Goal: Navigation & Orientation: Find specific page/section

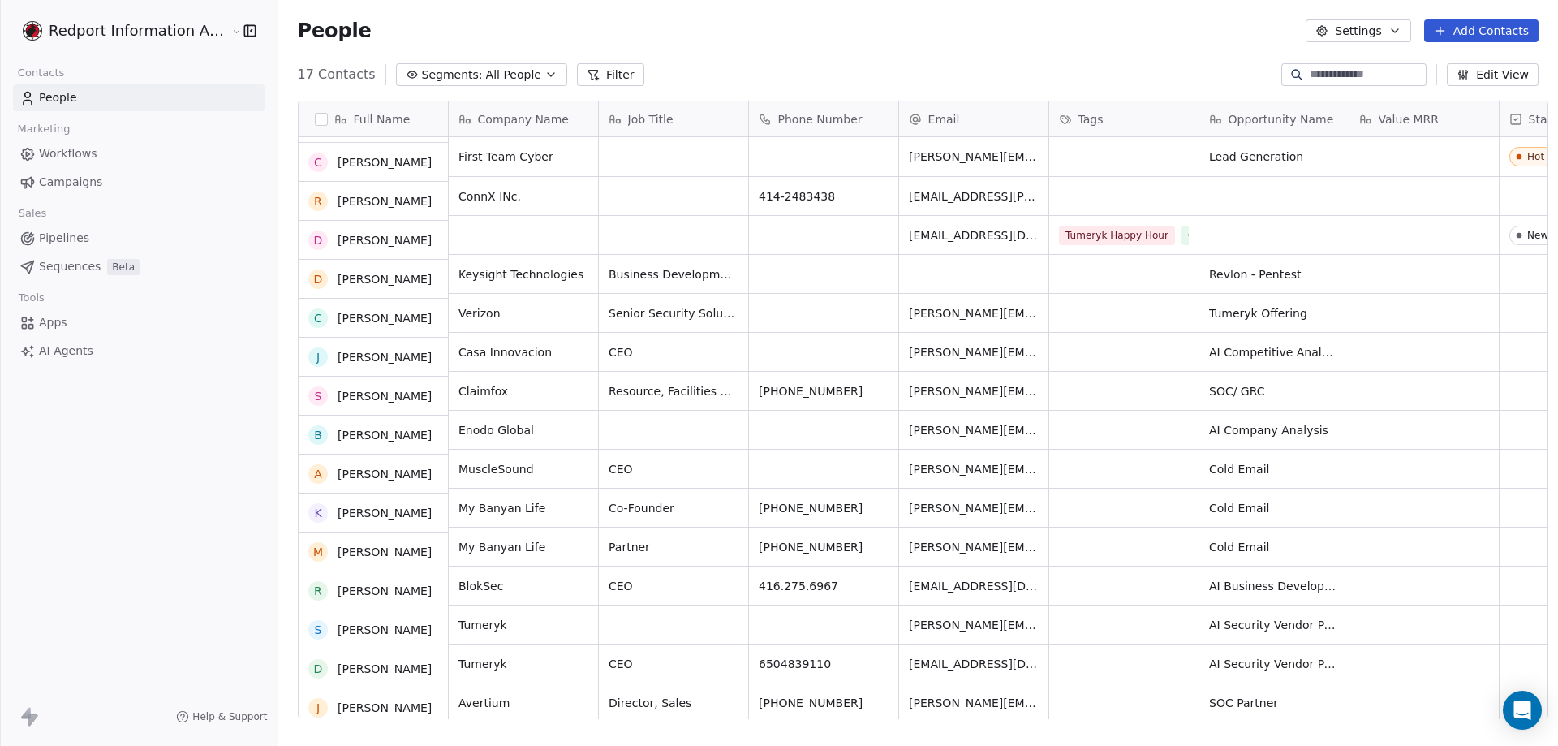
scroll to position [80, 0]
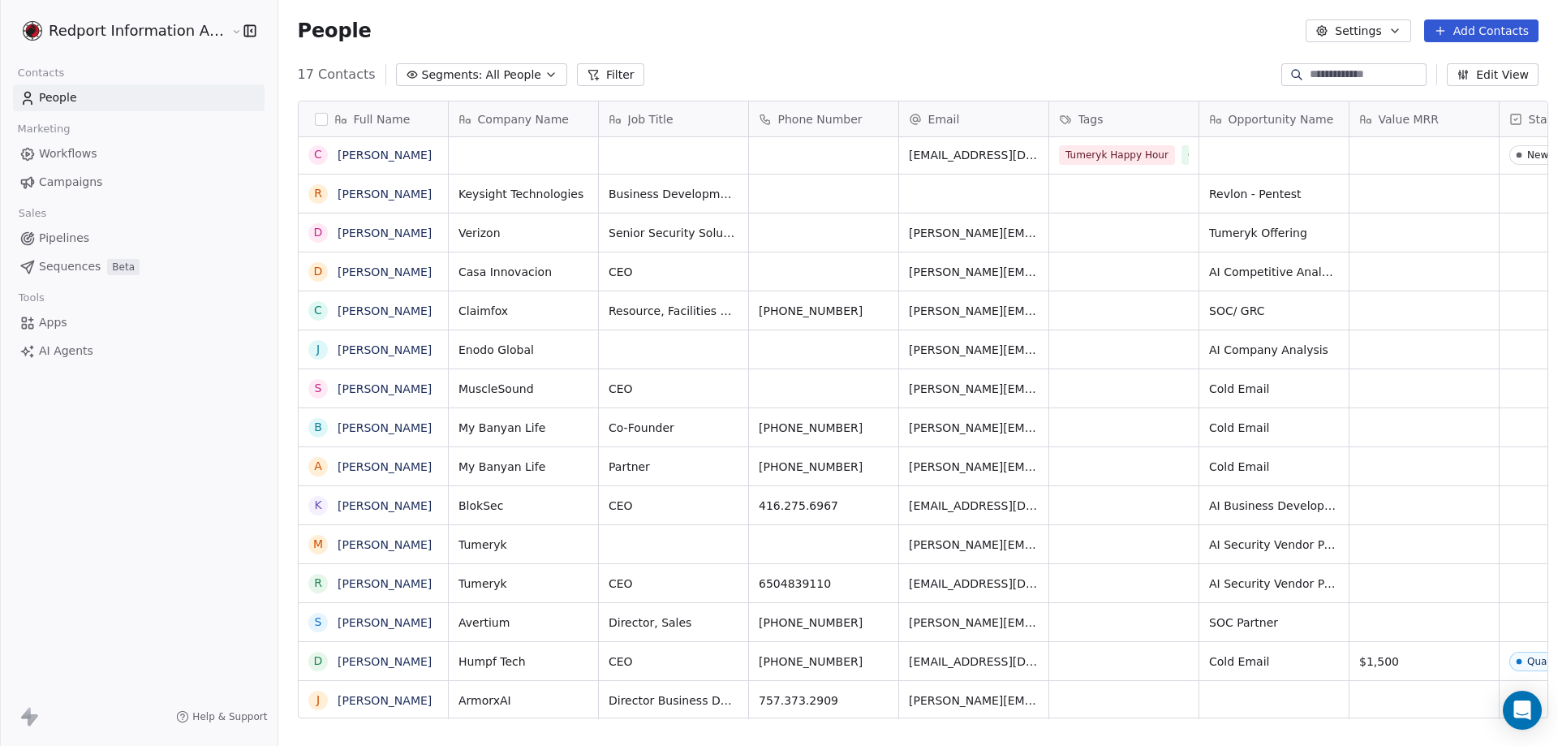
click at [58, 89] on span "People" at bounding box center [58, 97] width 38 height 17
click at [56, 101] on span "People" at bounding box center [58, 97] width 38 height 17
click at [373, 699] on link "[PERSON_NAME]" at bounding box center [385, 700] width 94 height 13
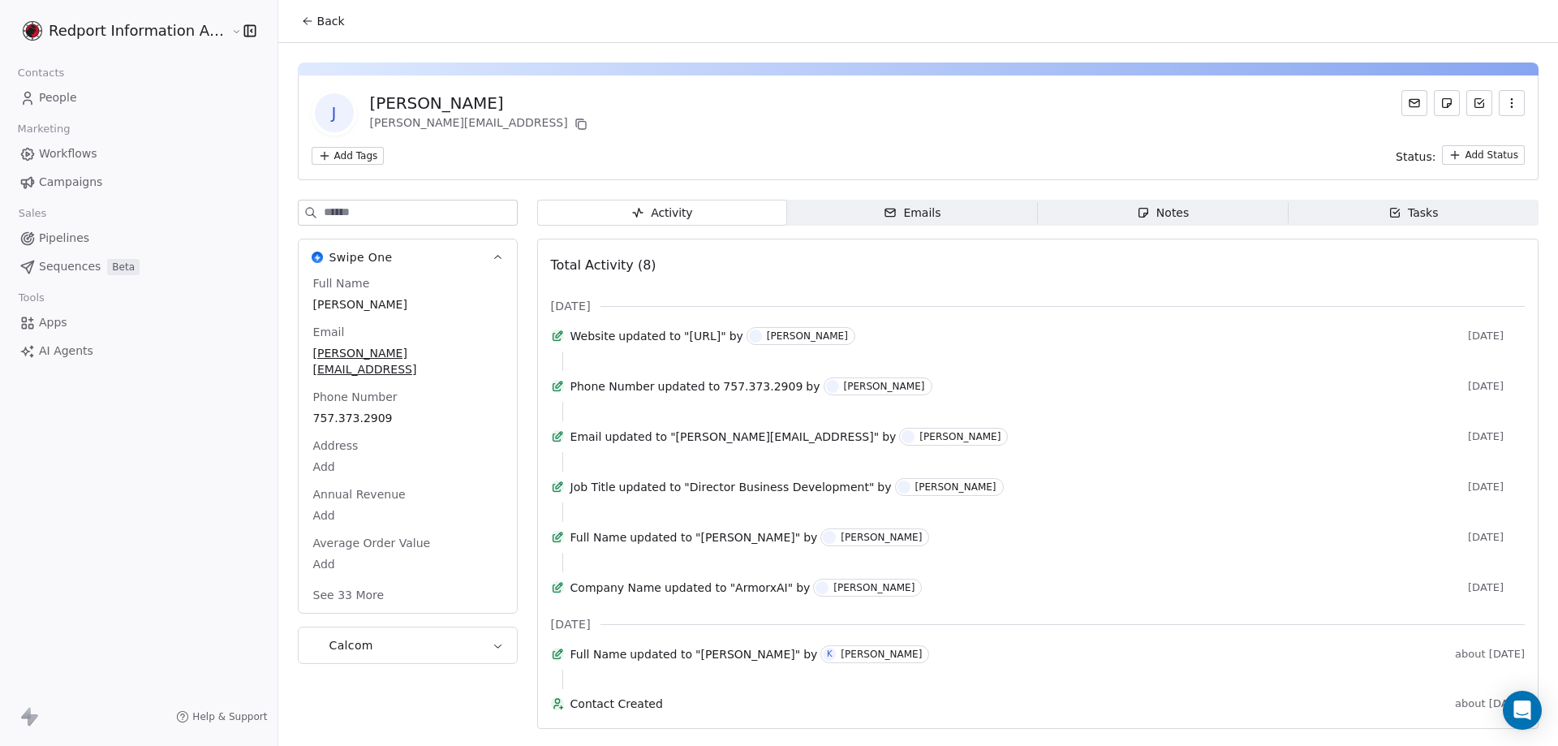
click at [360, 580] on button "See 33 More" at bounding box center [349, 594] width 91 height 29
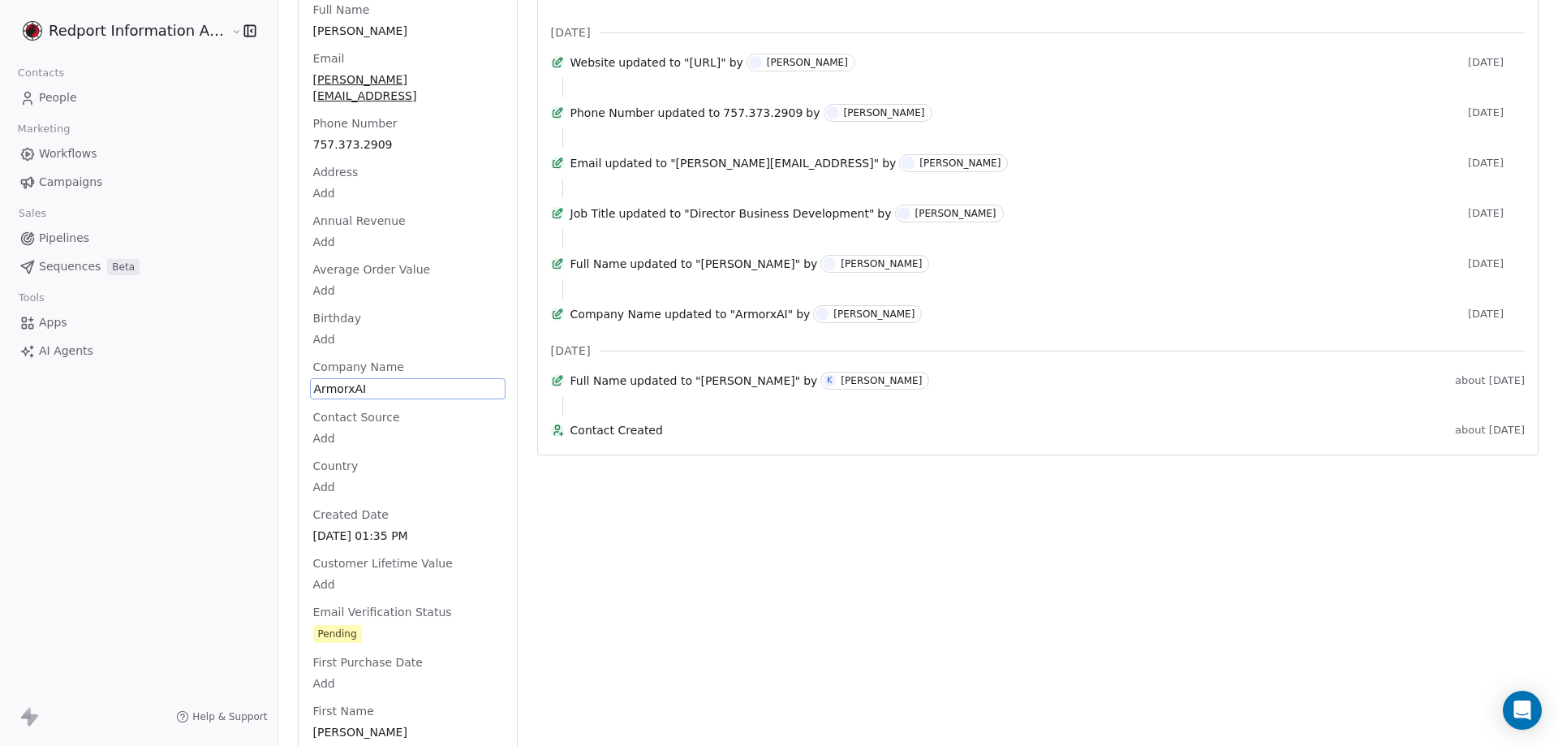
click at [334, 381] on span "ArmorxAI" at bounding box center [407, 389] width 187 height 16
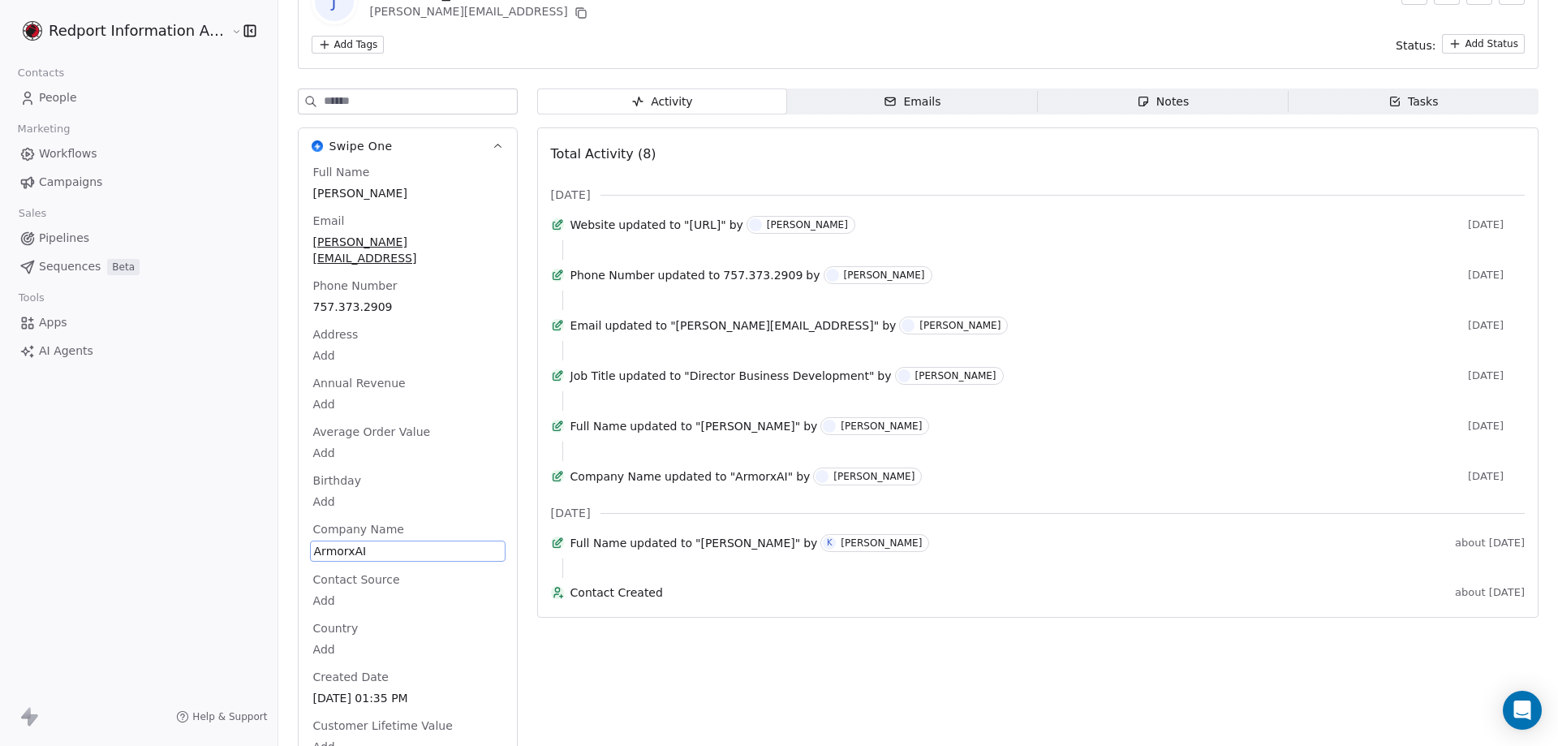
scroll to position [30, 0]
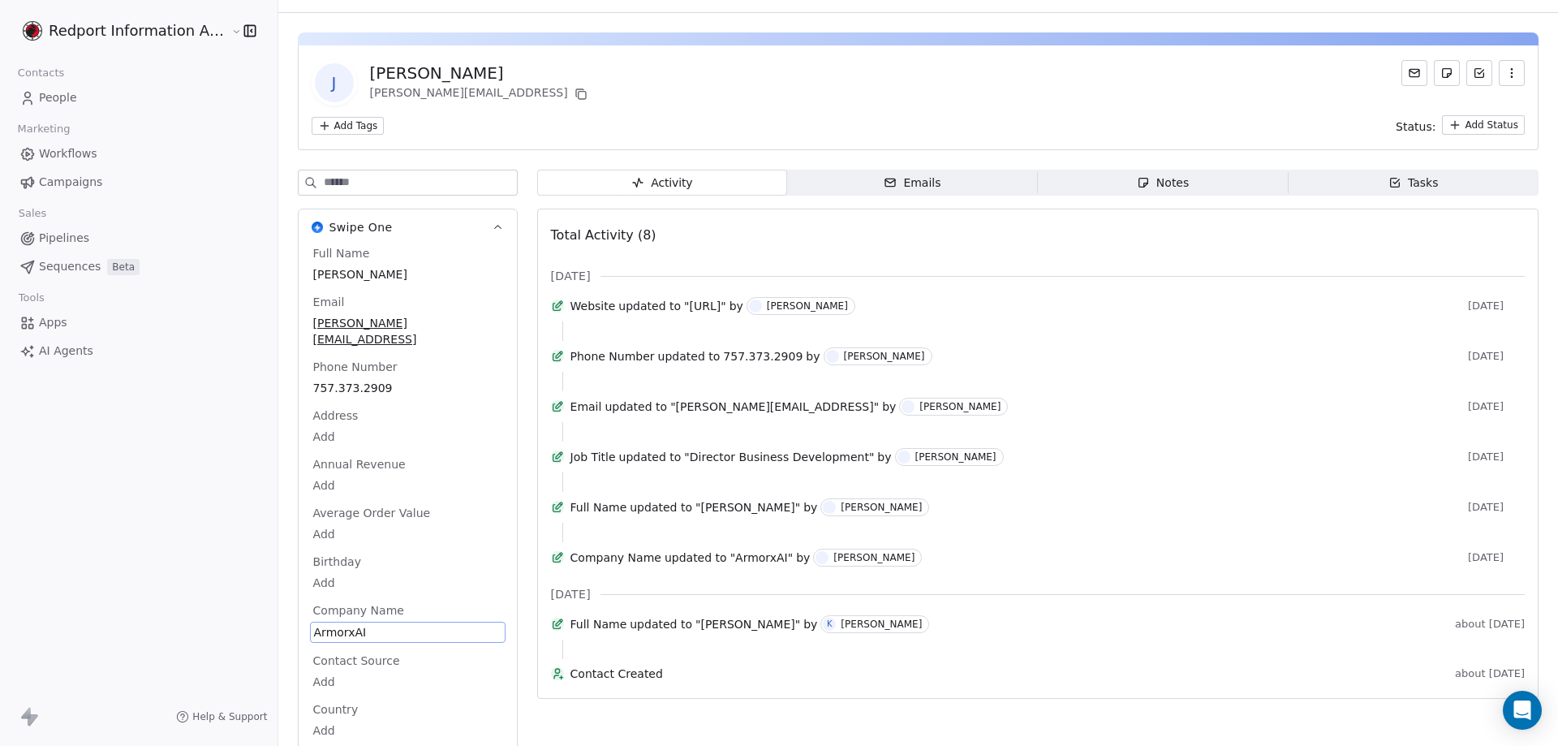
click at [321, 130] on html "Redport Information Assurance Contacts People Marketing Workflows Campaigns Sal…" at bounding box center [779, 373] width 1558 height 746
click at [486, 115] on html "Redport Information Assurance Contacts People Marketing Workflows Campaigns Sal…" at bounding box center [779, 373] width 1558 height 746
click at [678, 179] on div "Activity" at bounding box center [662, 182] width 62 height 17
click at [1153, 180] on div "Notes" at bounding box center [1163, 182] width 52 height 17
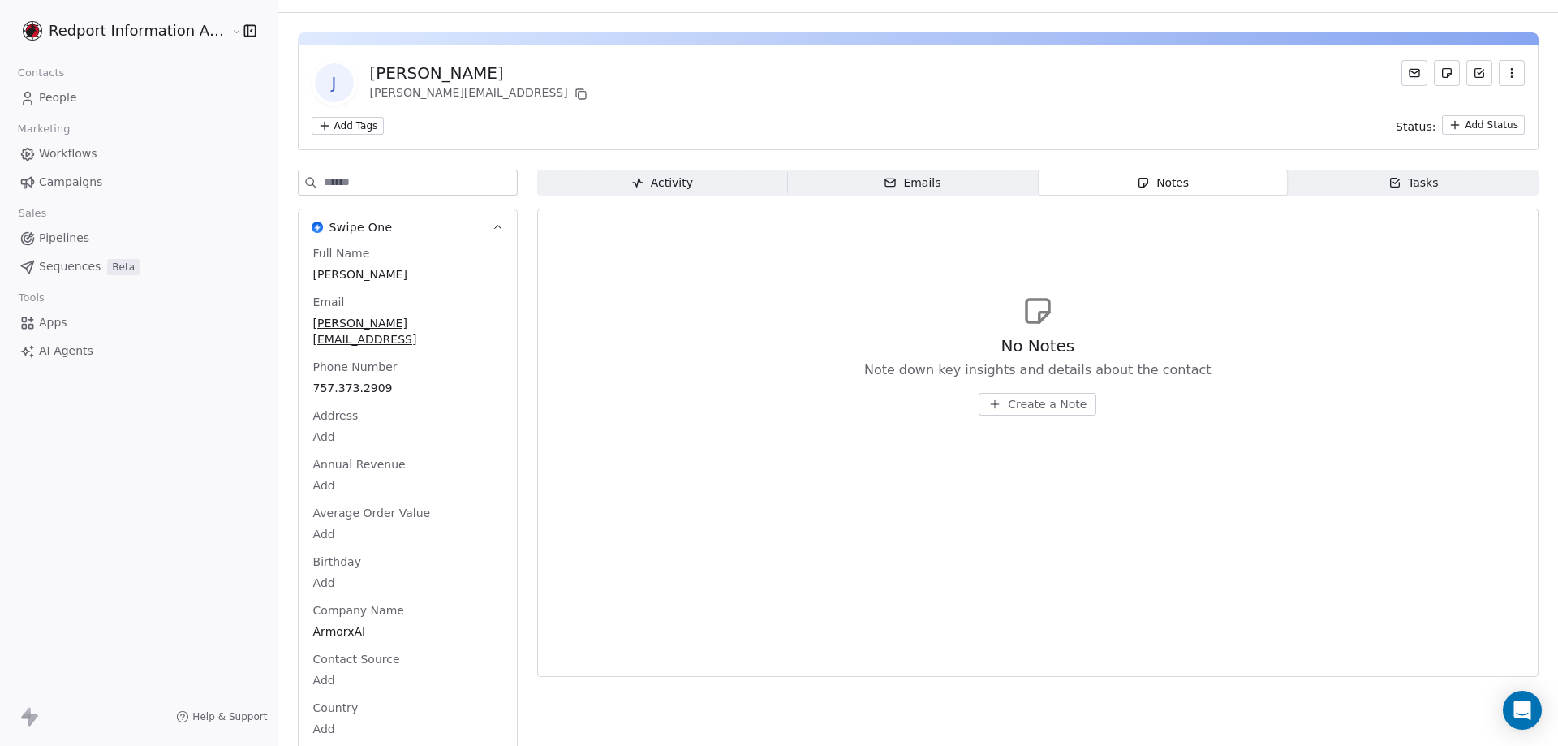
click at [1008, 402] on span "Create a Note" at bounding box center [1047, 404] width 79 height 16
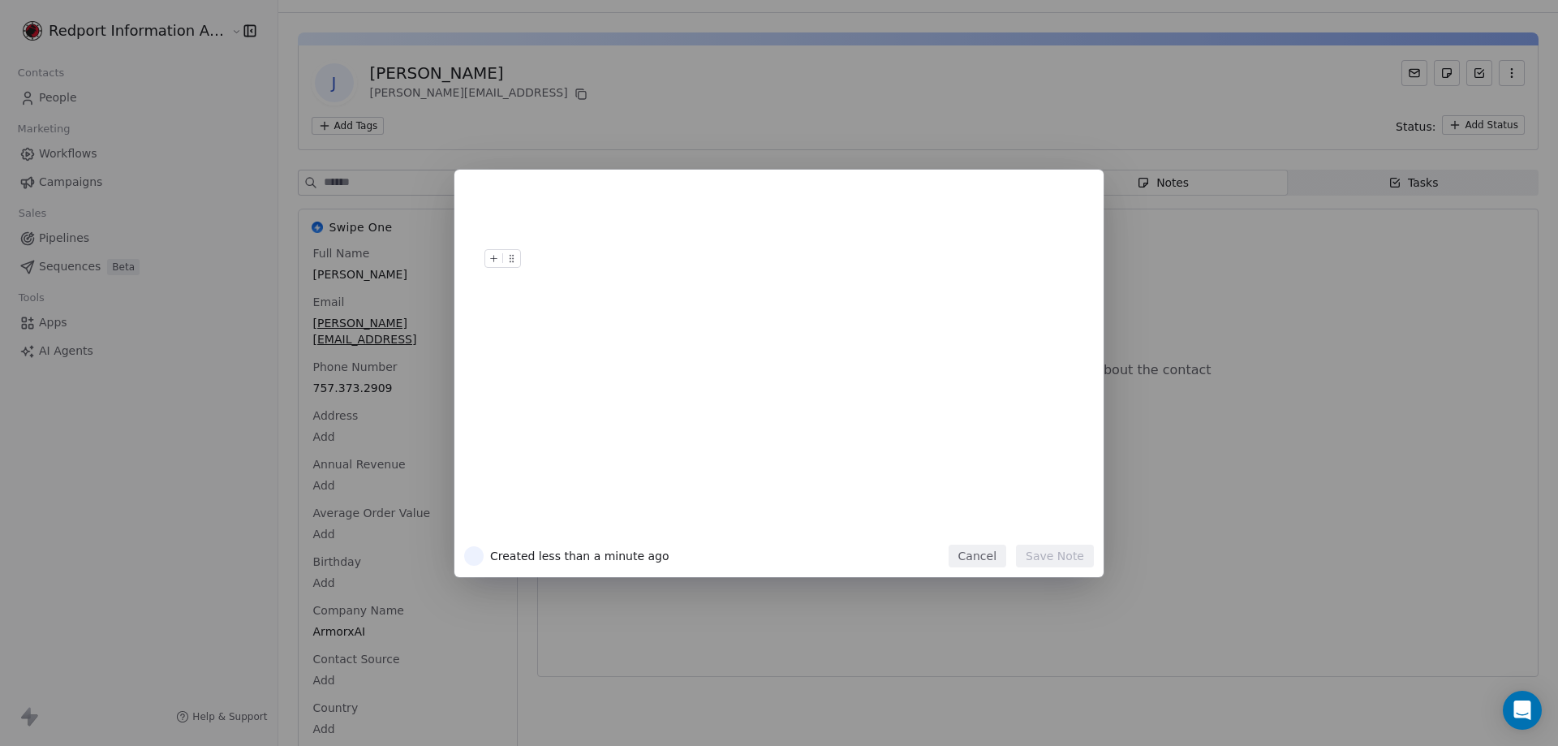
click at [978, 560] on button "Cancel" at bounding box center [978, 556] width 58 height 23
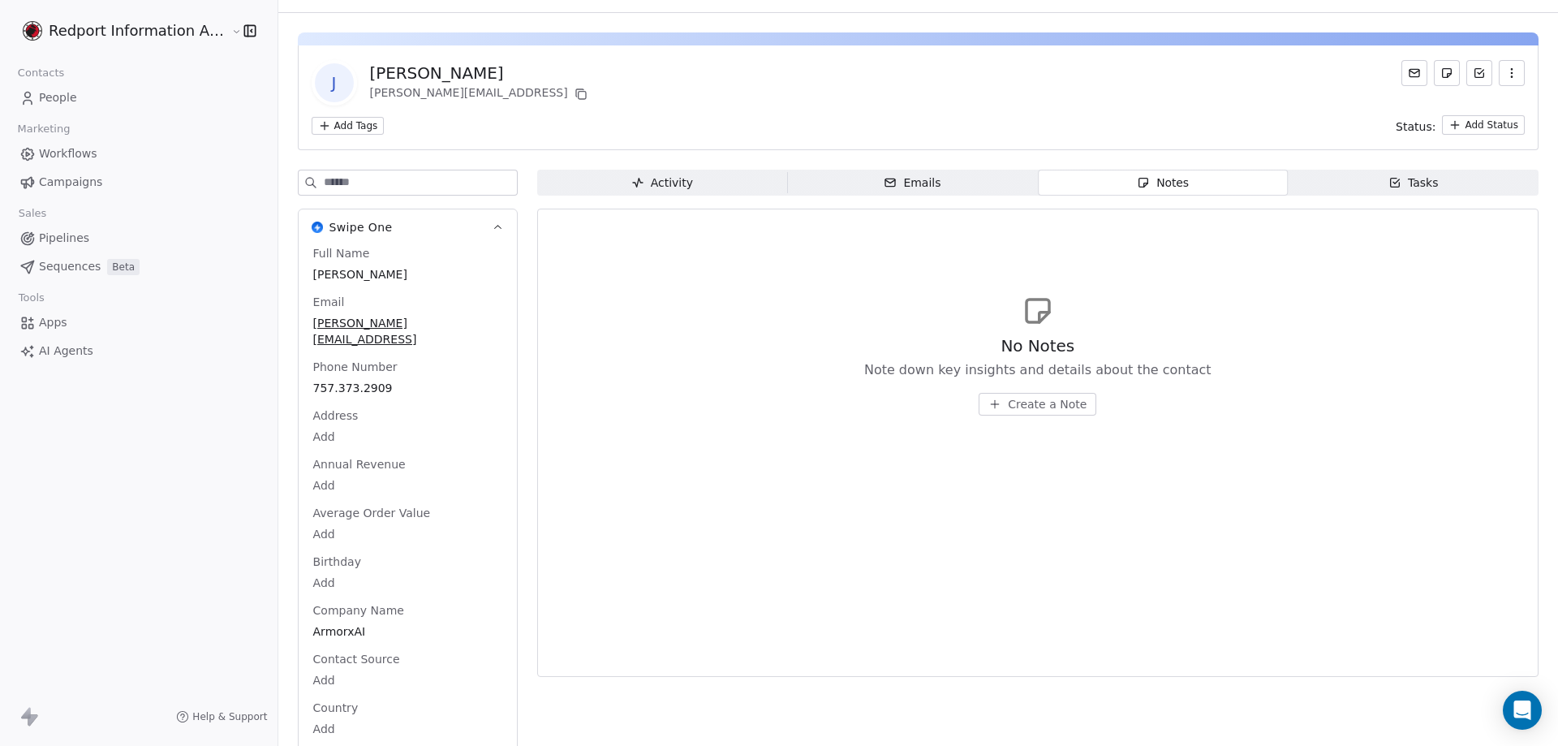
click at [1407, 184] on div "Tasks" at bounding box center [1414, 182] width 50 height 17
click at [1014, 405] on span "Create a Task" at bounding box center [1048, 404] width 76 height 16
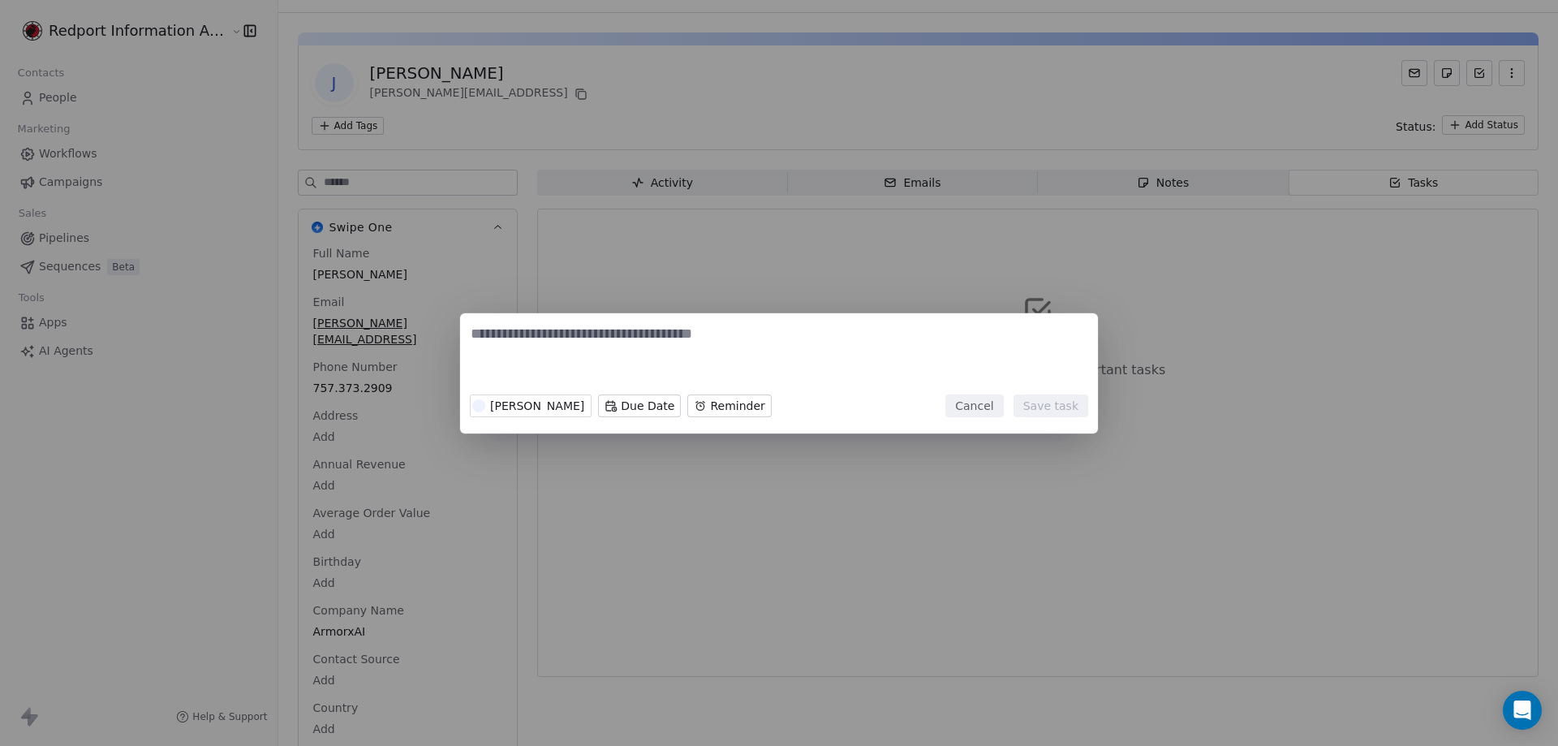
click at [989, 407] on button "Cancel" at bounding box center [975, 405] width 58 height 23
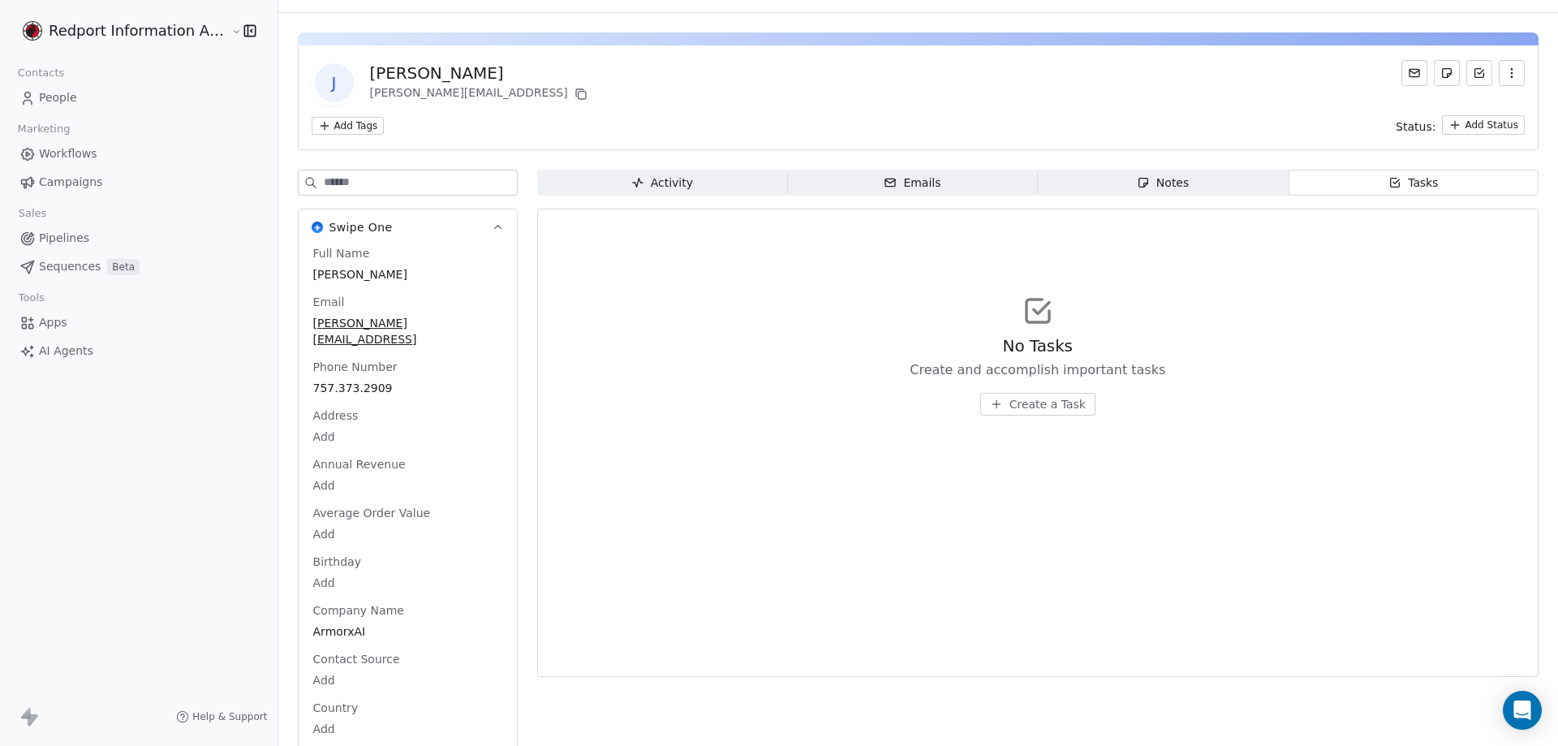
click at [242, 32] on icon "button" at bounding box center [250, 31] width 16 height 16
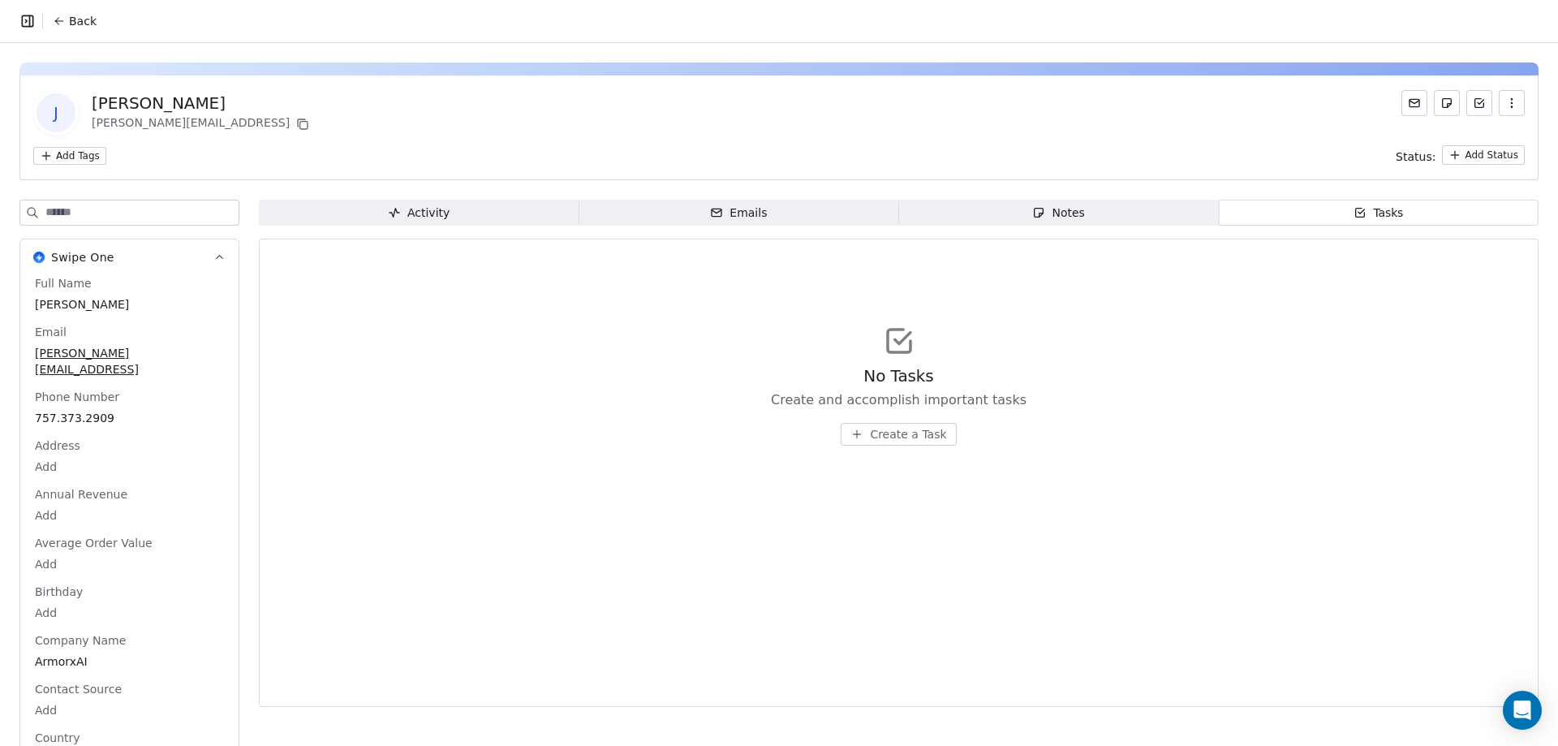
click at [64, 150] on html "Back J [PERSON_NAME] [PERSON_NAME][EMAIL_ADDRESS] Add Tags Status: Add Status S…" at bounding box center [779, 373] width 1558 height 746
click at [308, 336] on html "Back J [PERSON_NAME] [PERSON_NAME][EMAIL_ADDRESS] Add Tags Status: Add Status S…" at bounding box center [779, 373] width 1558 height 746
click at [1062, 216] on div "Notes" at bounding box center [1058, 213] width 52 height 17
click at [404, 213] on div "Activity" at bounding box center [419, 213] width 62 height 17
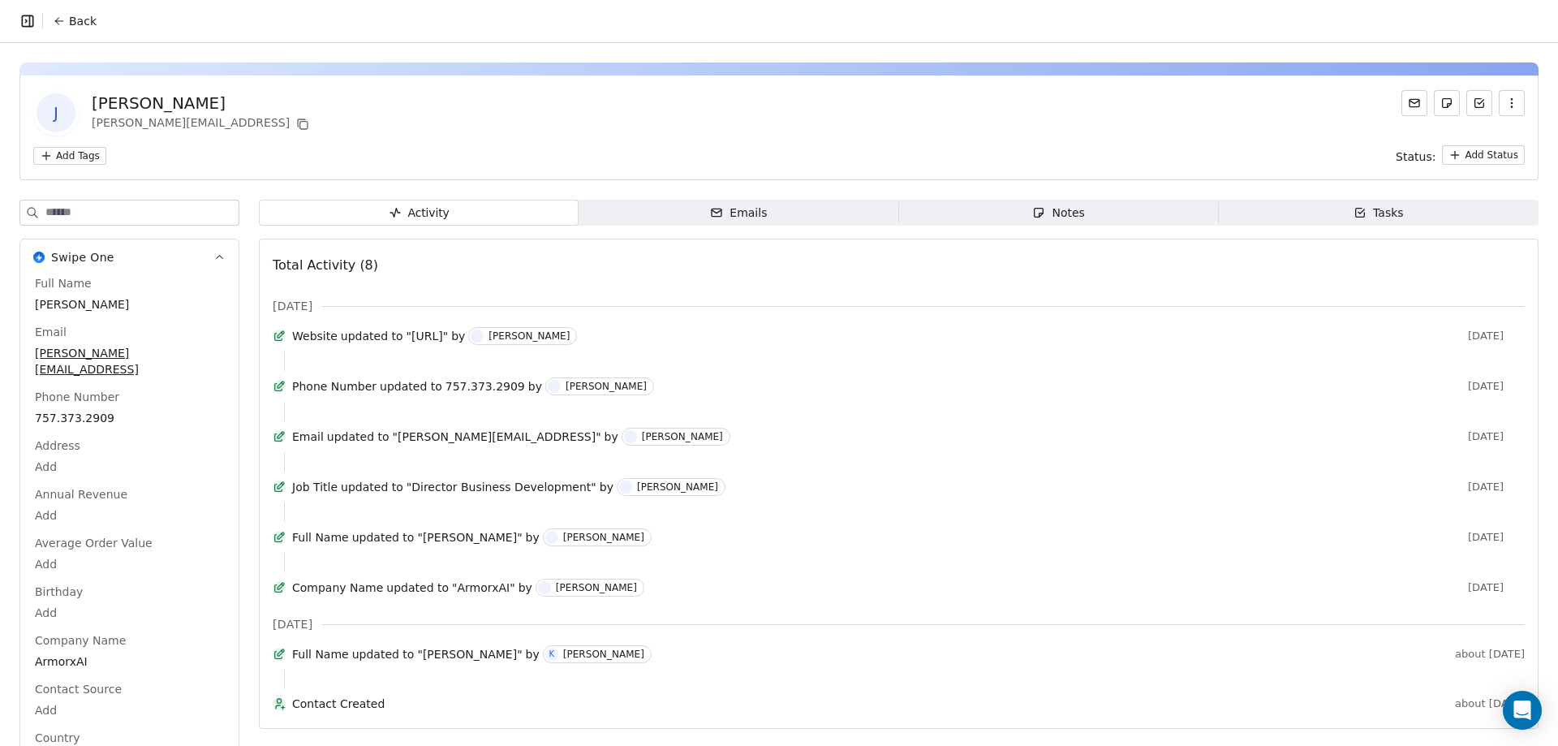
click at [1506, 102] on icon "button" at bounding box center [1512, 103] width 13 height 13
click at [442, 212] on div "Activity" at bounding box center [419, 213] width 62 height 17
click at [54, 19] on icon at bounding box center [59, 21] width 13 height 13
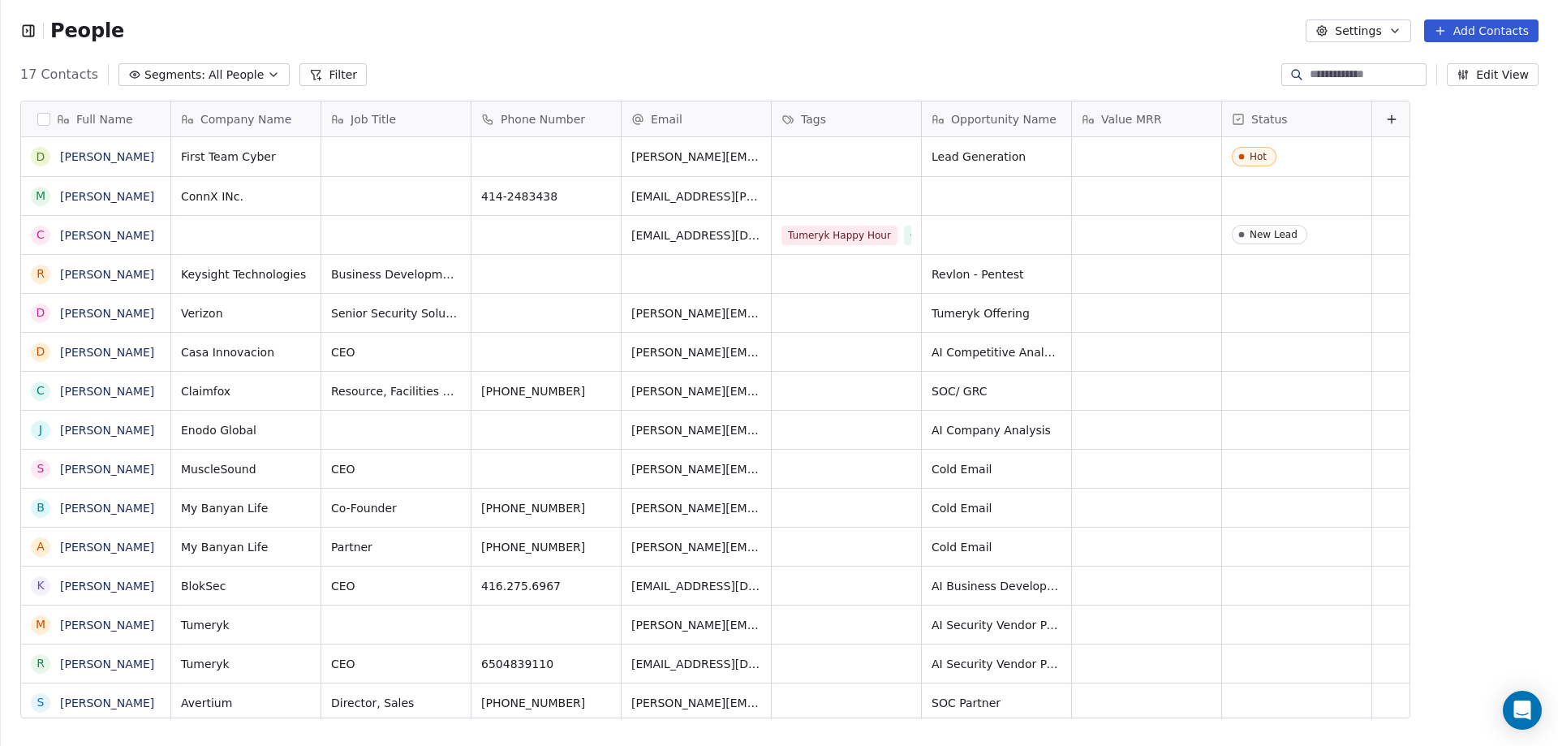
scroll to position [80, 0]
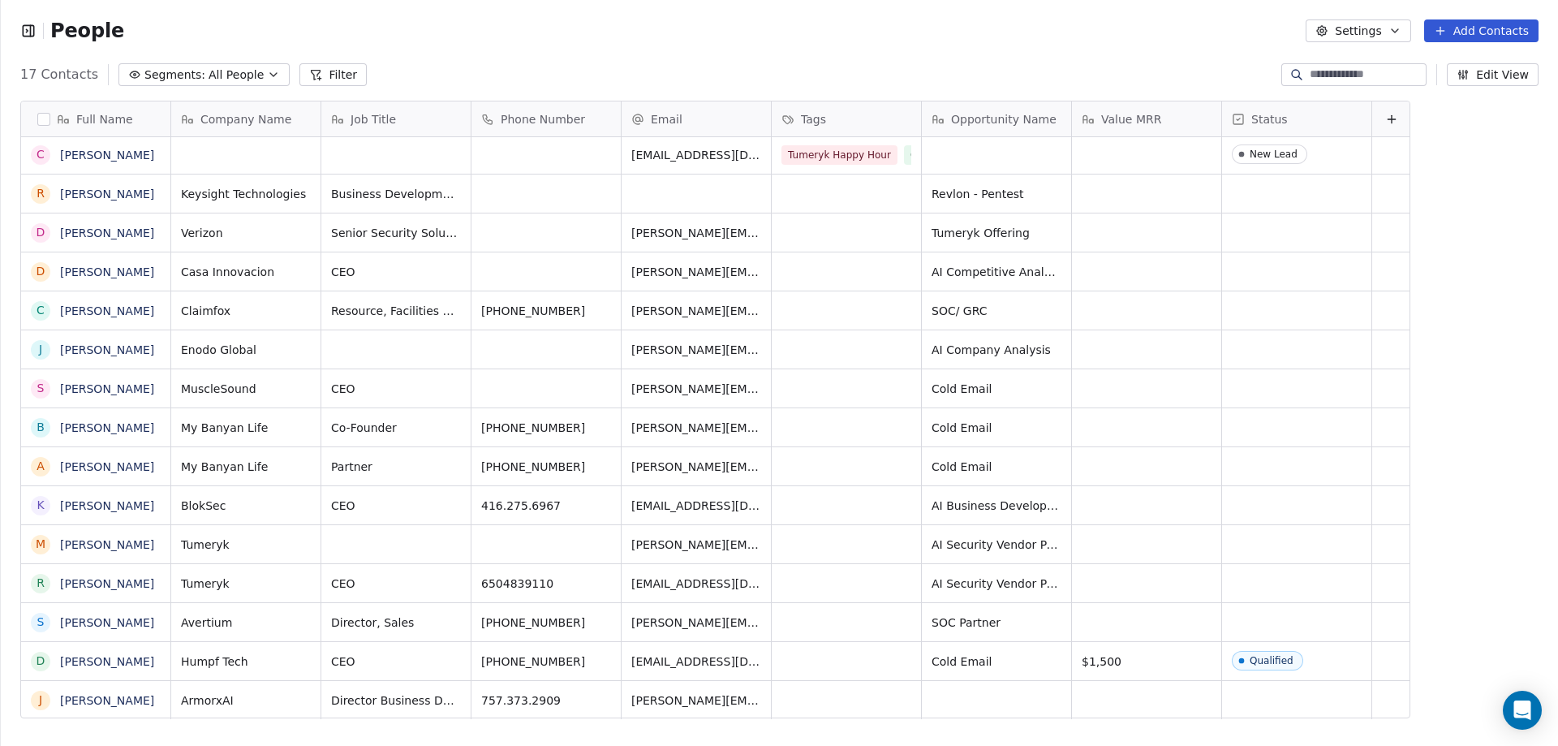
click at [311, 75] on button "Filter" at bounding box center [332, 74] width 67 height 23
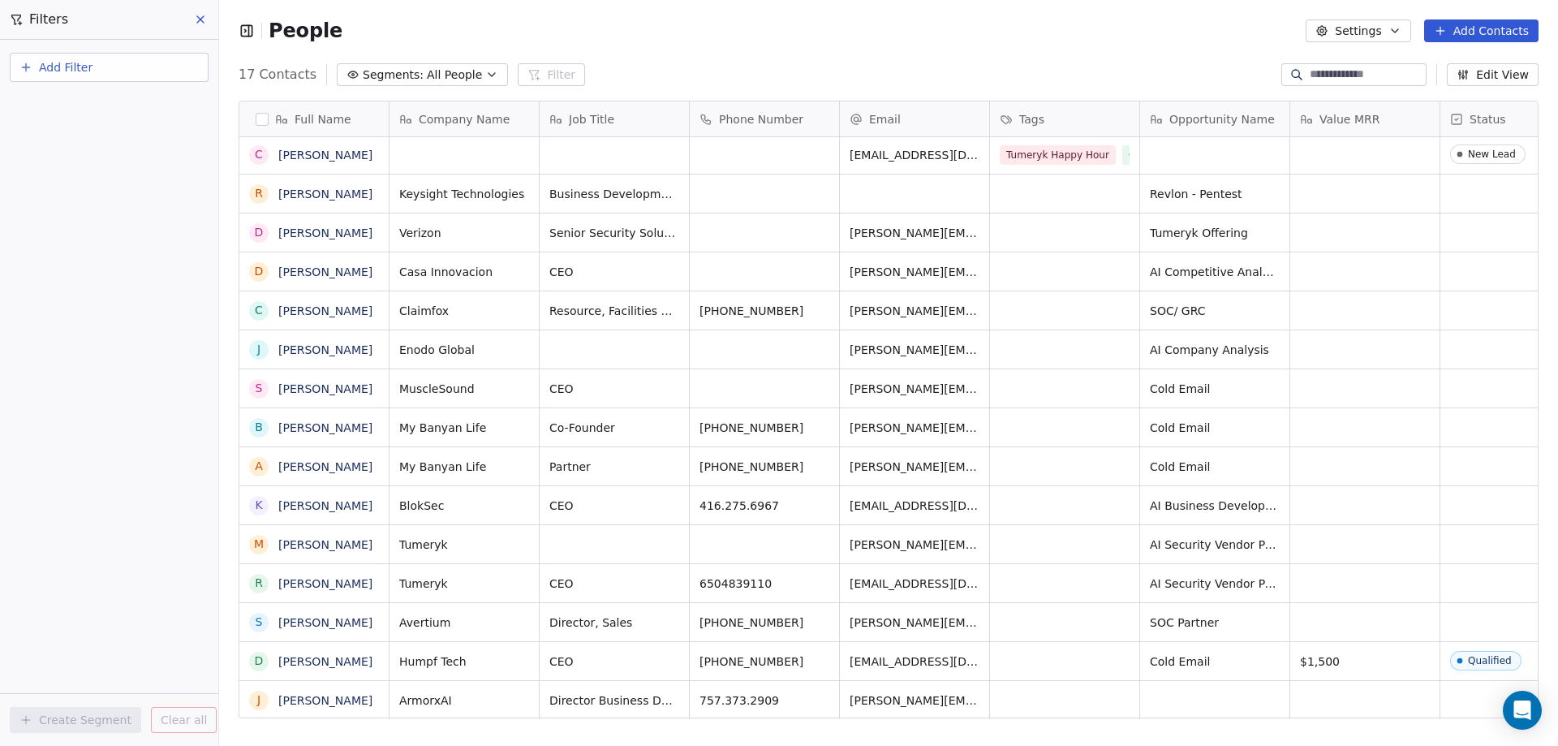
scroll to position [0, 104]
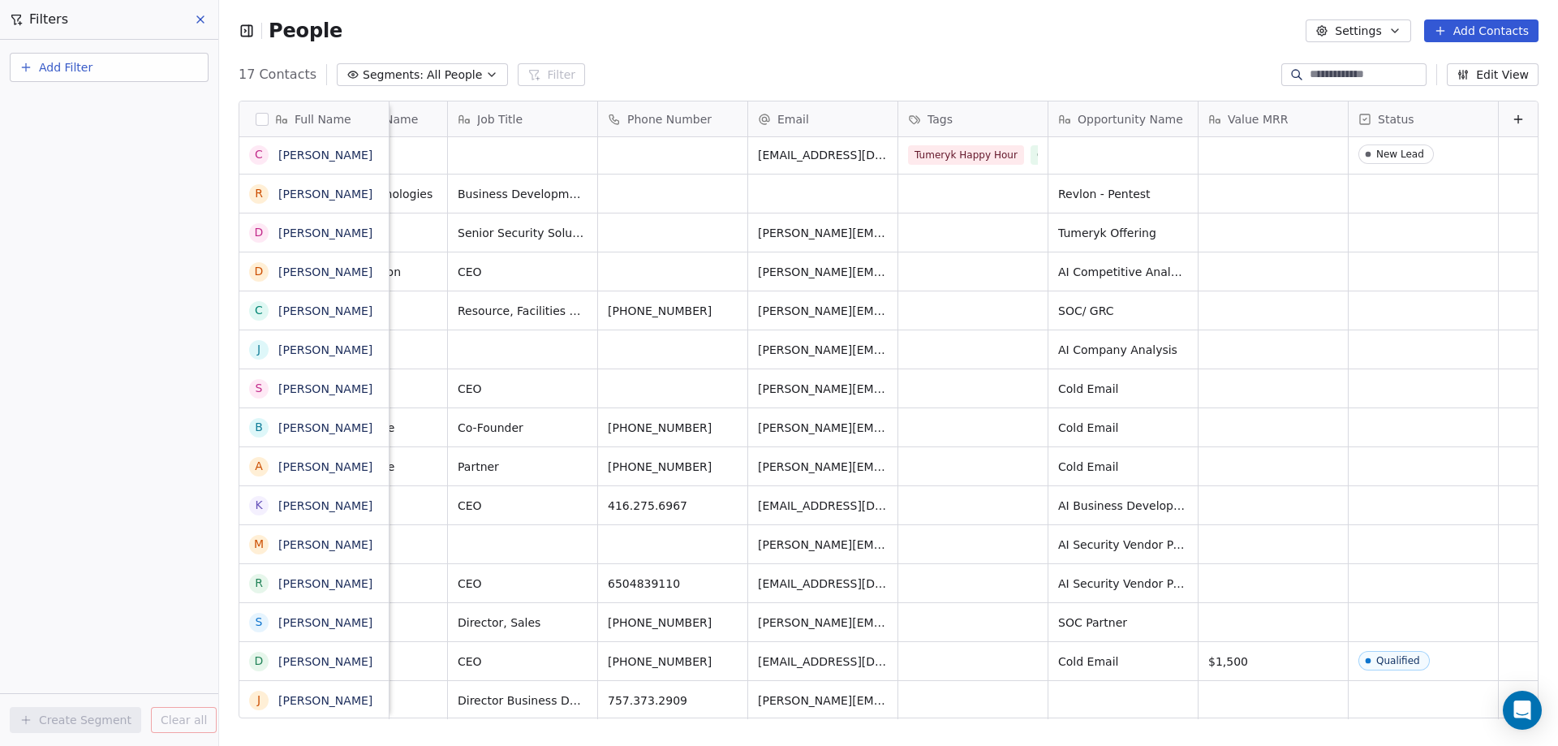
click at [1512, 122] on icon at bounding box center [1518, 119] width 13 height 13
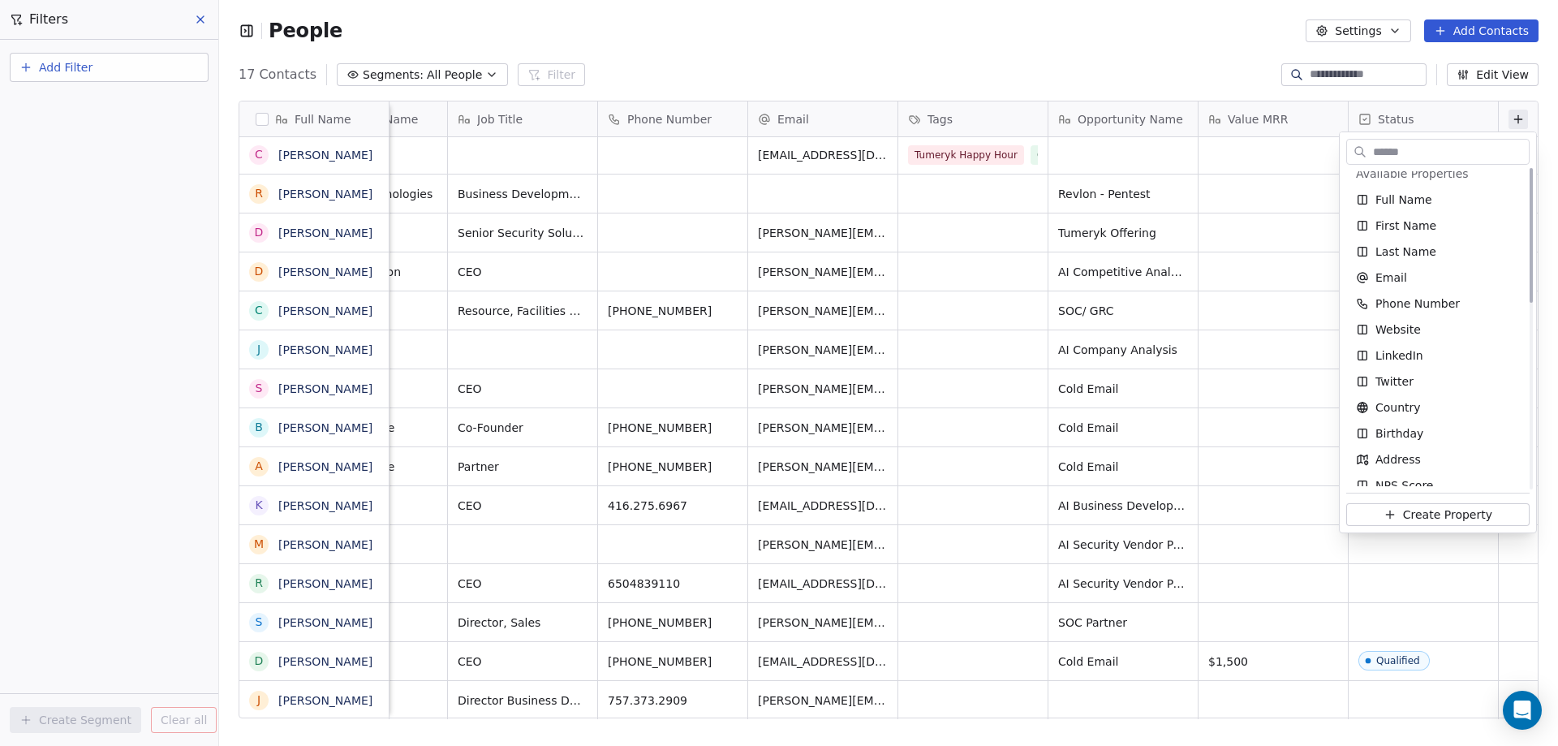
scroll to position [0, 0]
click at [1323, 261] on html "Filters Add Filter Create Segment Clear all People Settings Add Contacts 17 Con…" at bounding box center [779, 373] width 1558 height 746
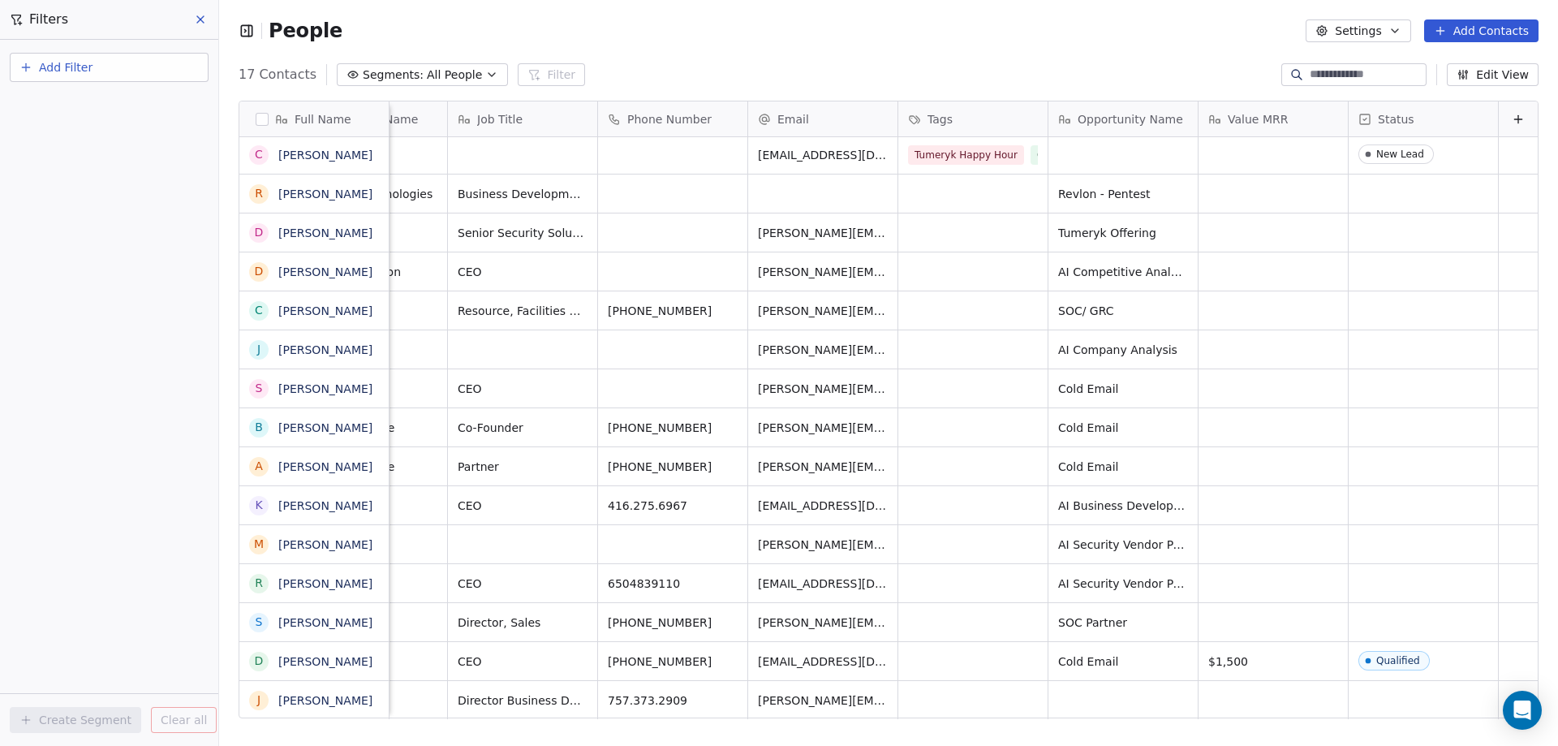
click at [485, 74] on icon "button" at bounding box center [491, 74] width 13 height 13
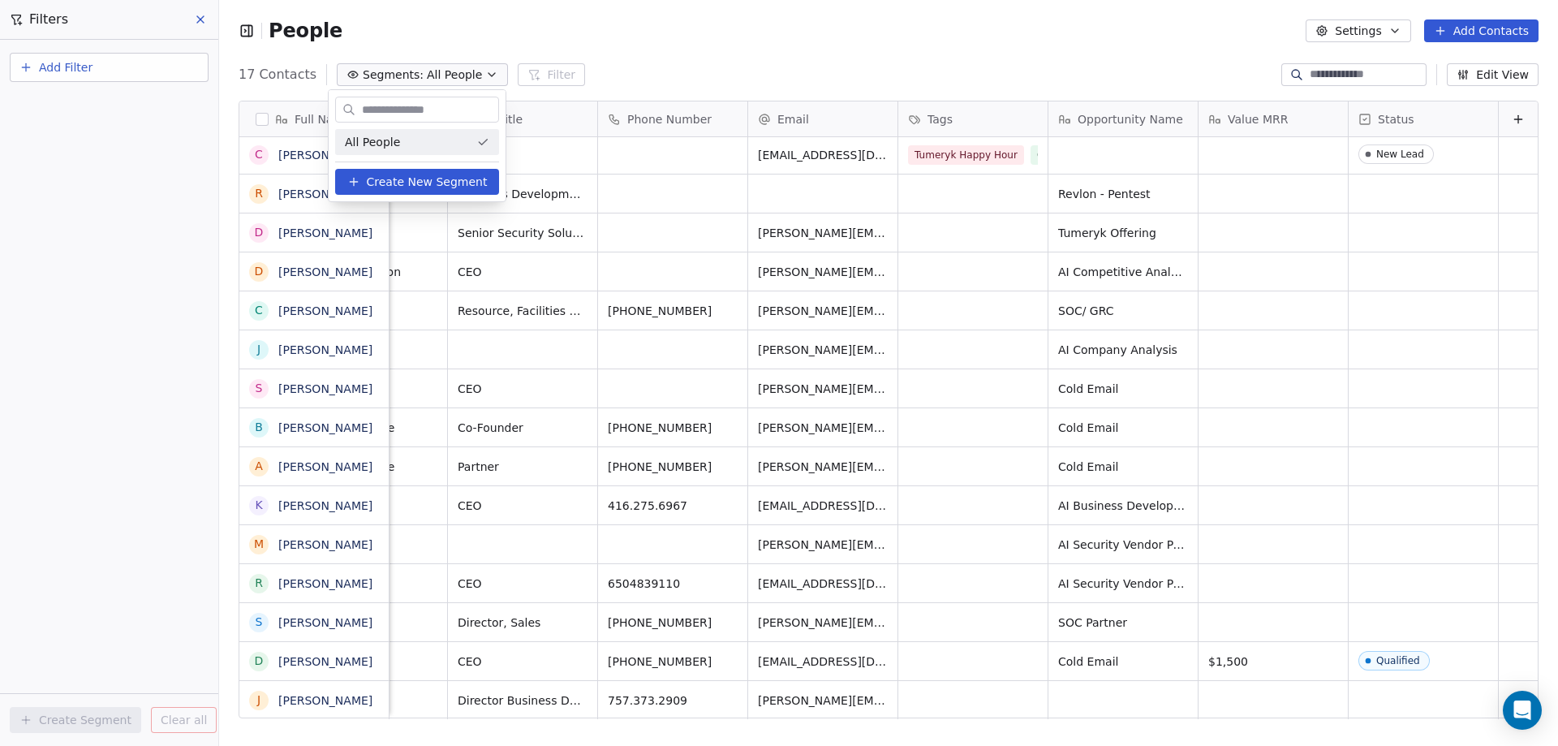
click at [475, 74] on html "Filters Add Filter Create Segment Clear all People Settings Add Contacts 17 Con…" at bounding box center [779, 373] width 1558 height 746
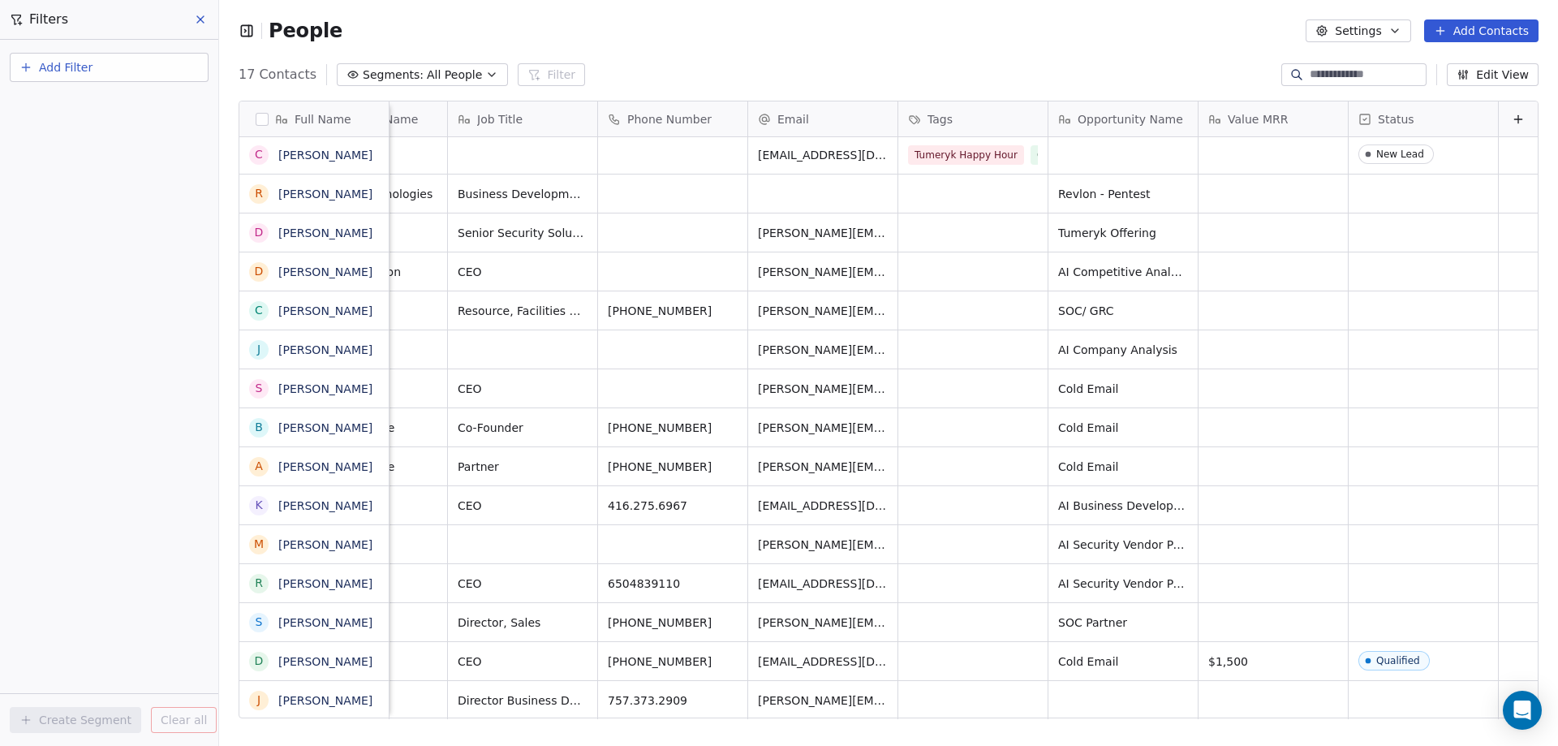
click at [202, 21] on icon at bounding box center [200, 19] width 6 height 6
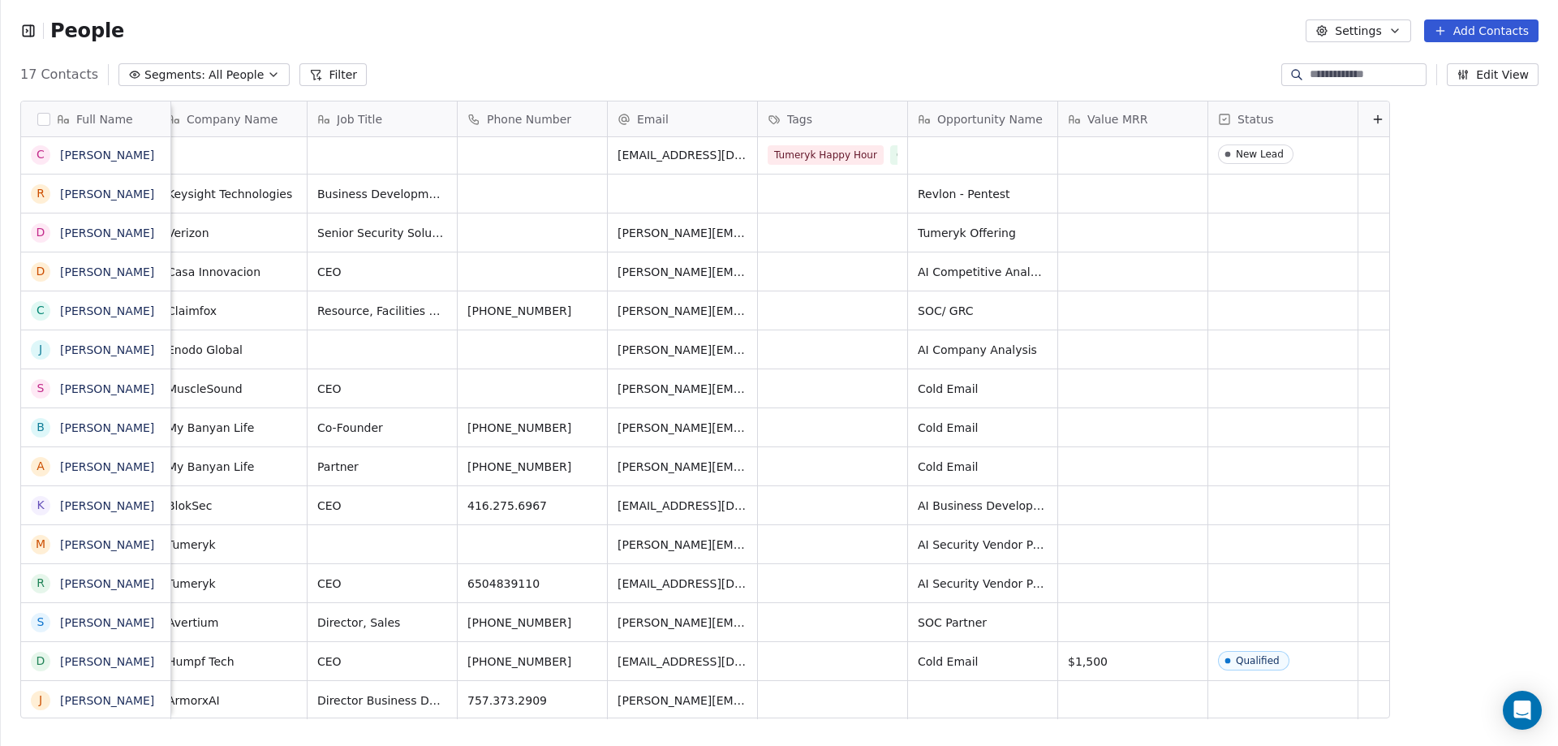
scroll to position [644, 1545]
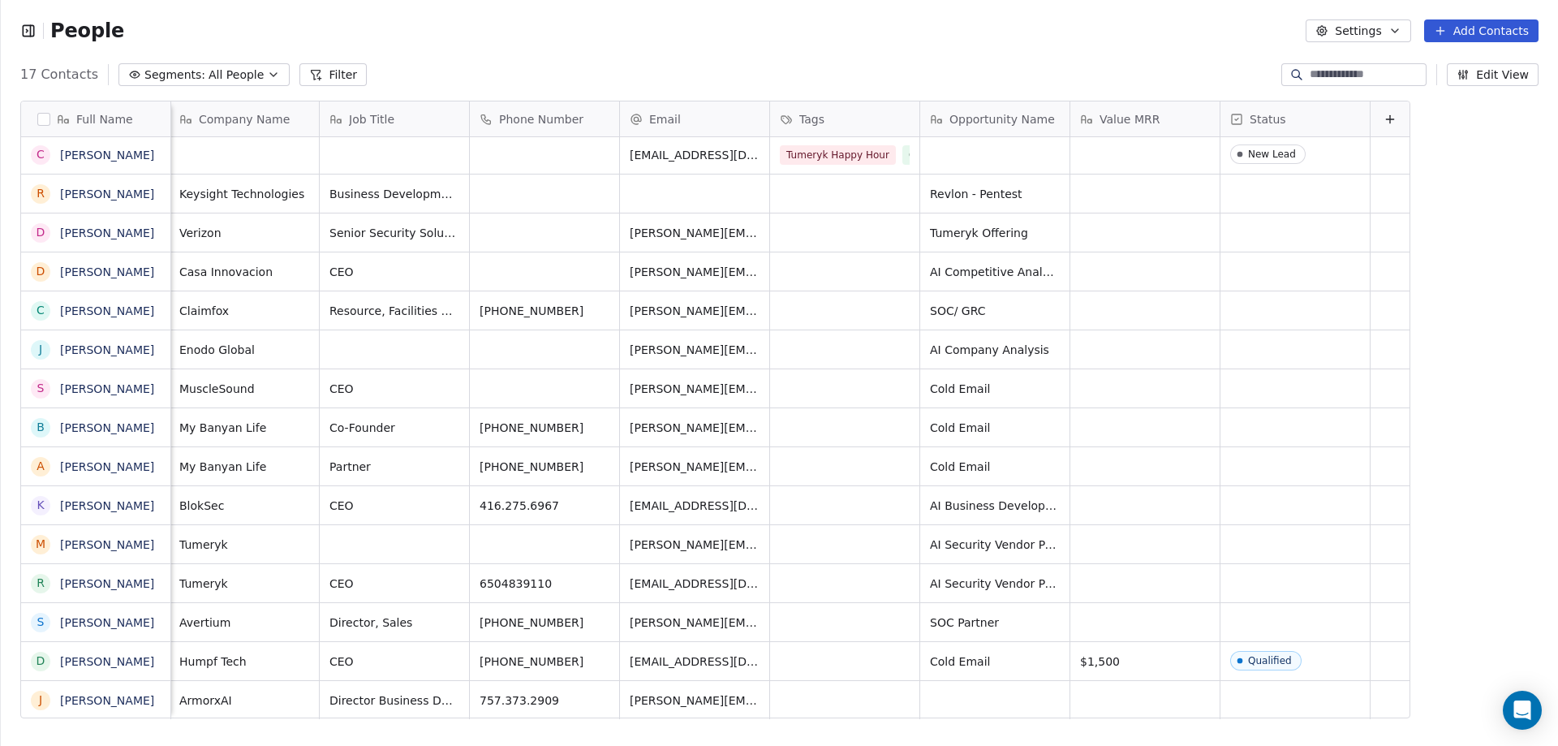
click at [28, 29] on icon "button" at bounding box center [28, 31] width 16 height 16
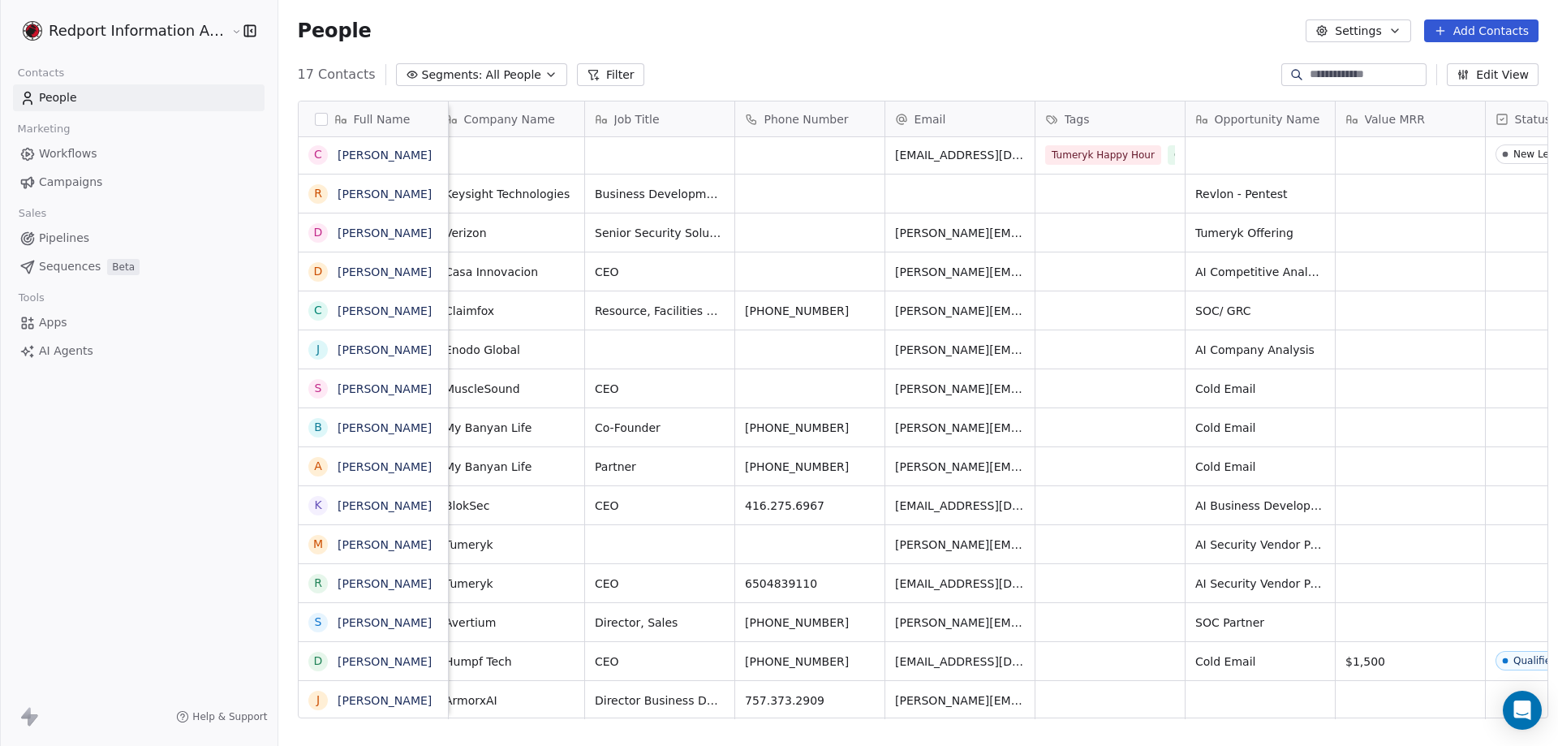
scroll to position [644, 1277]
click at [65, 149] on span "Workflows" at bounding box center [68, 153] width 58 height 17
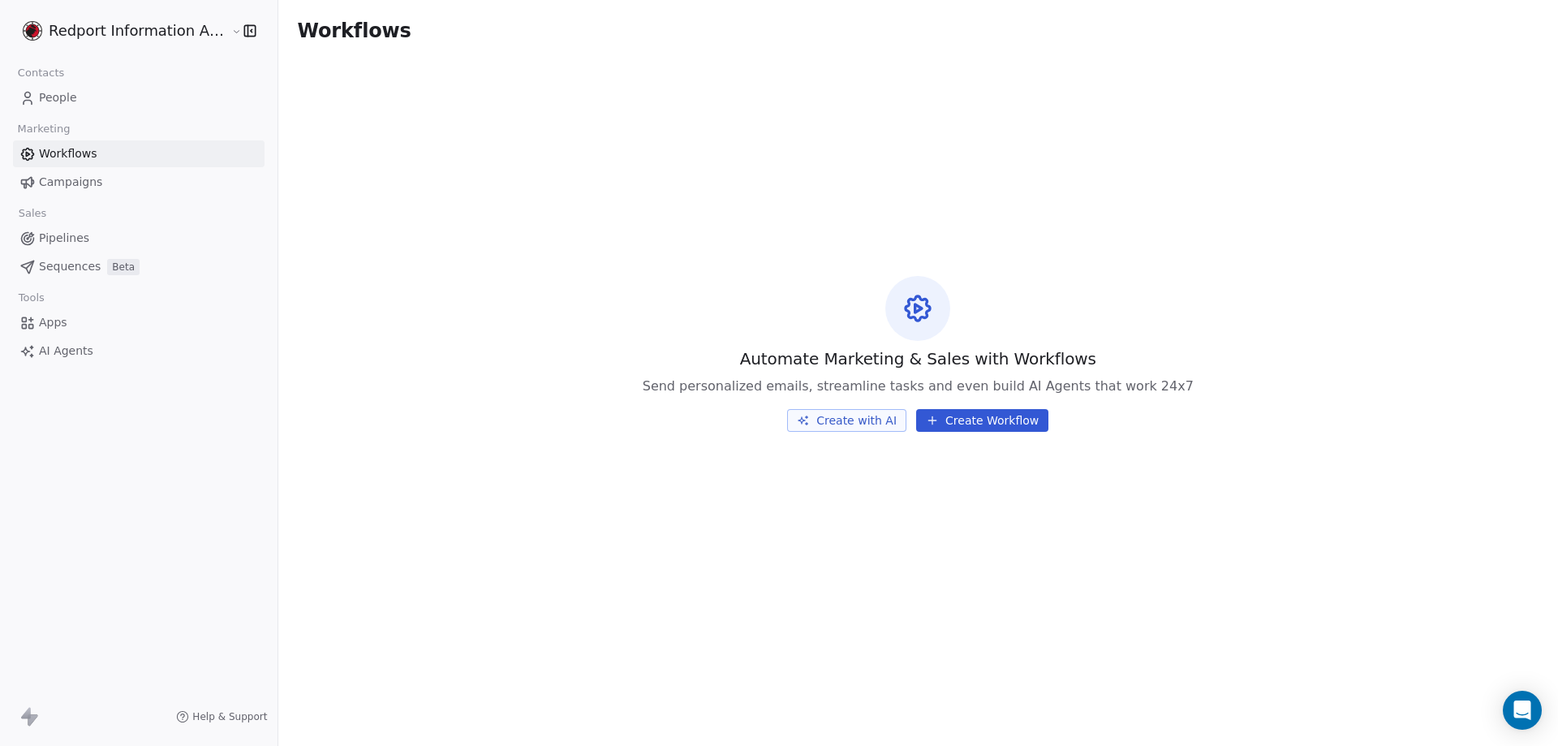
click at [75, 181] on span "Campaigns" at bounding box center [70, 182] width 63 height 17
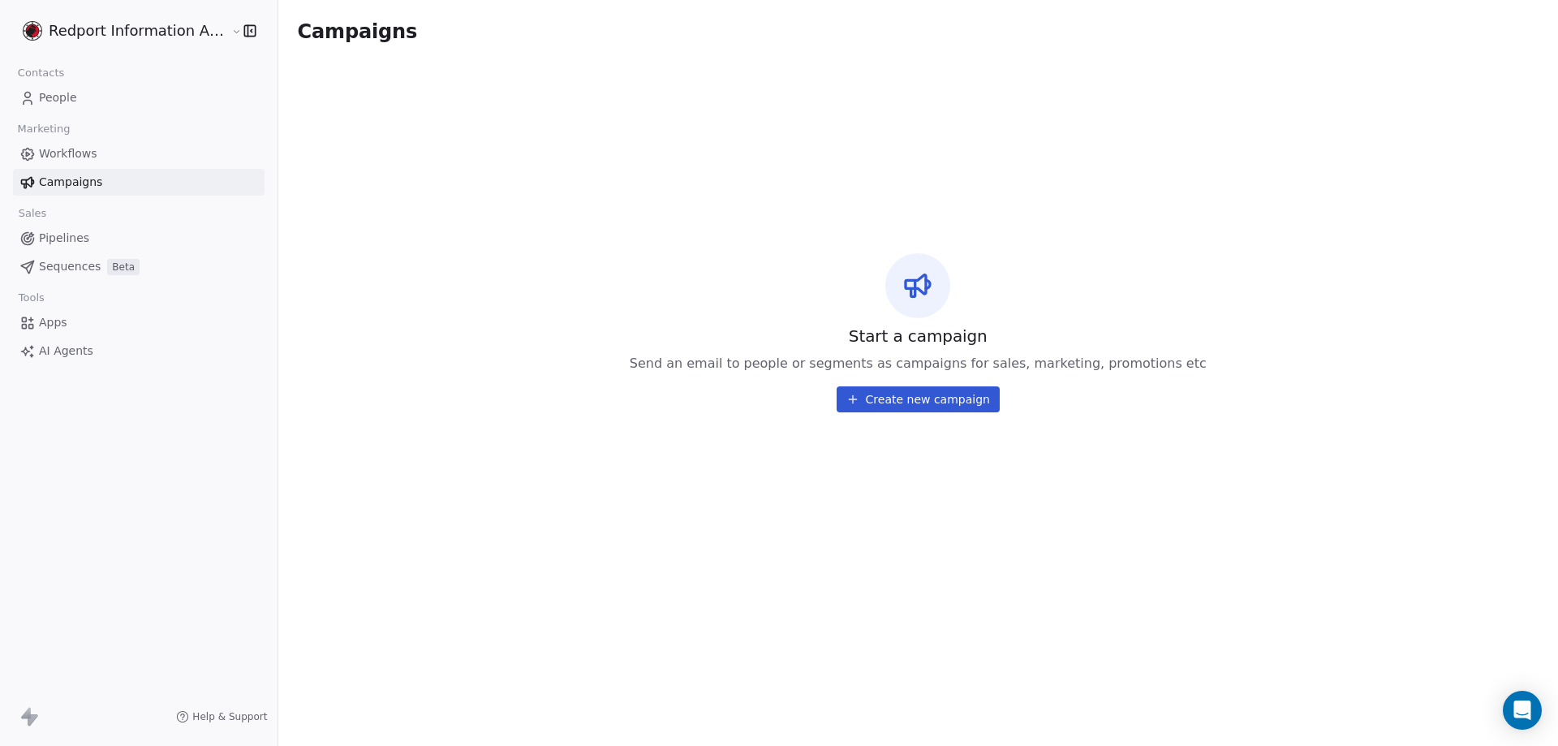
click at [59, 239] on span "Pipelines" at bounding box center [64, 238] width 50 height 17
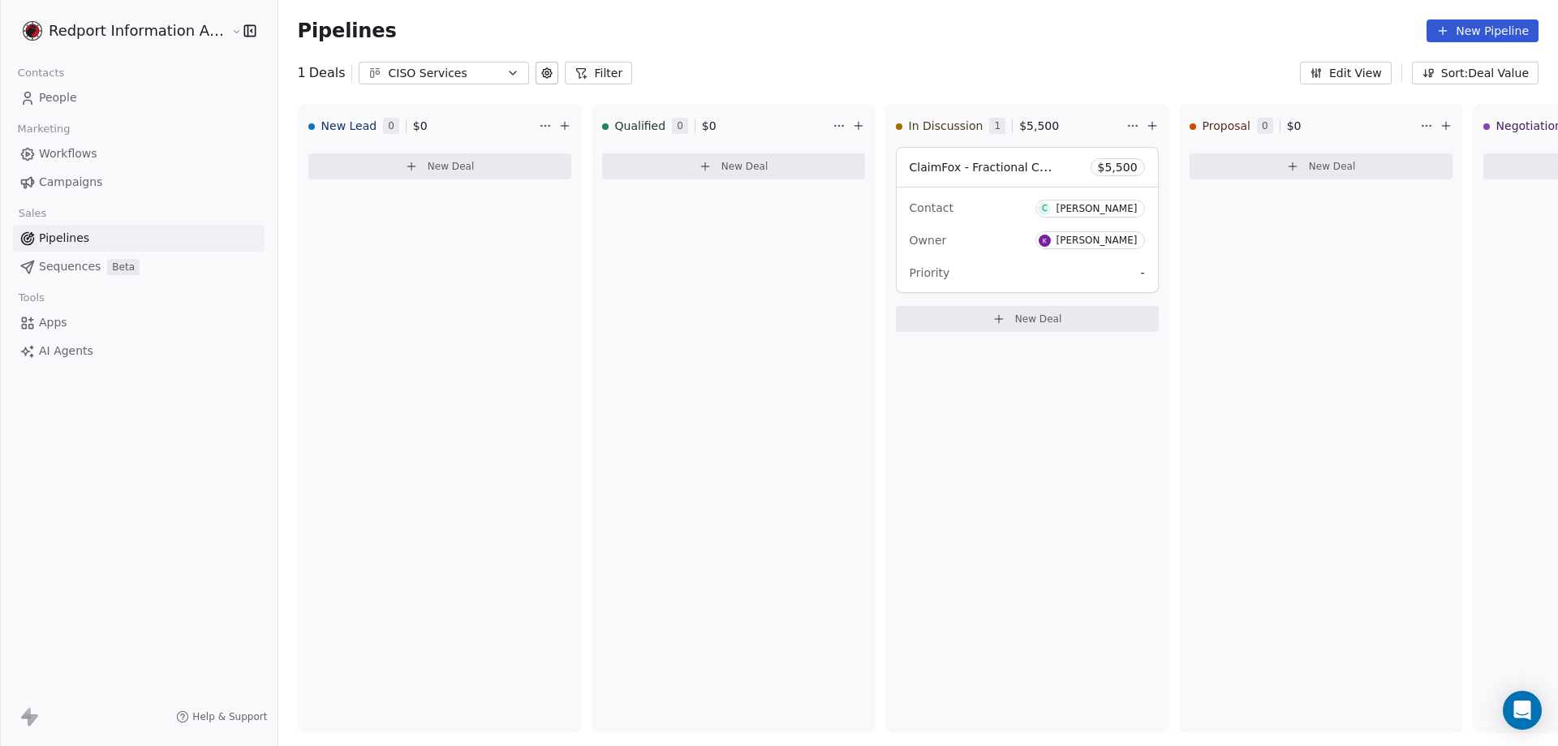
click at [49, 321] on span "Apps" at bounding box center [53, 322] width 28 height 17
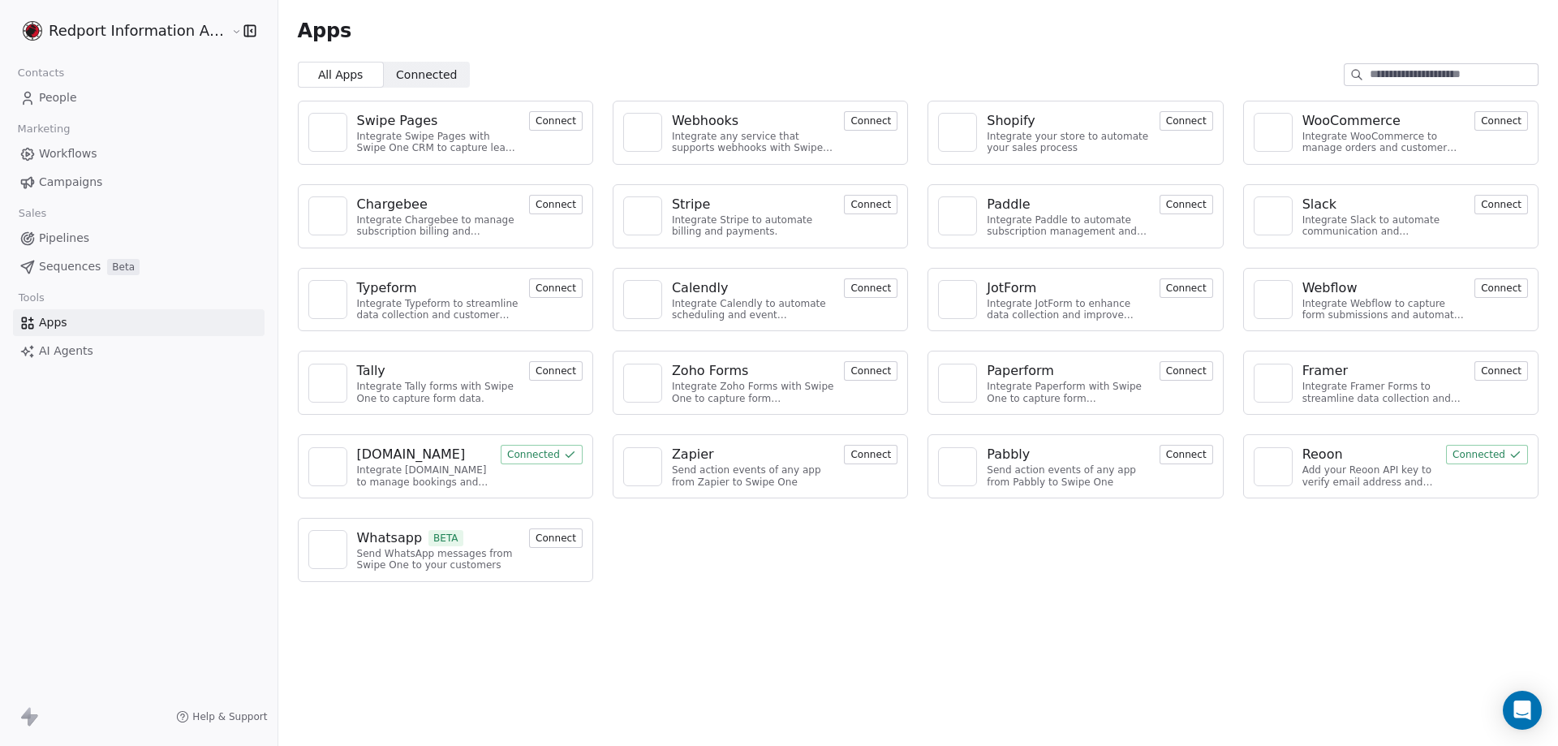
click at [988, 371] on div "Paperform" at bounding box center [1020, 370] width 67 height 19
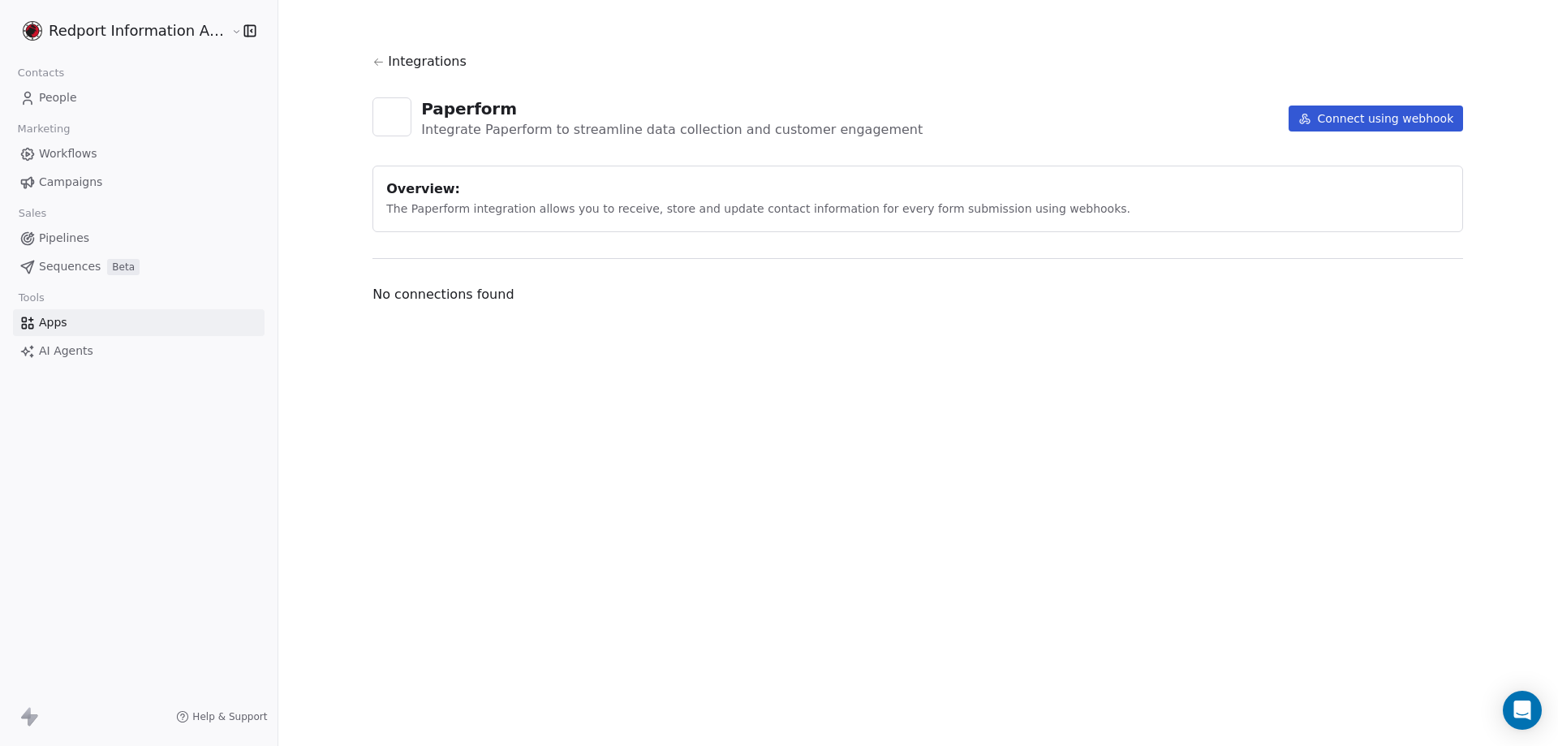
click at [375, 62] on icon at bounding box center [379, 62] width 12 height 12
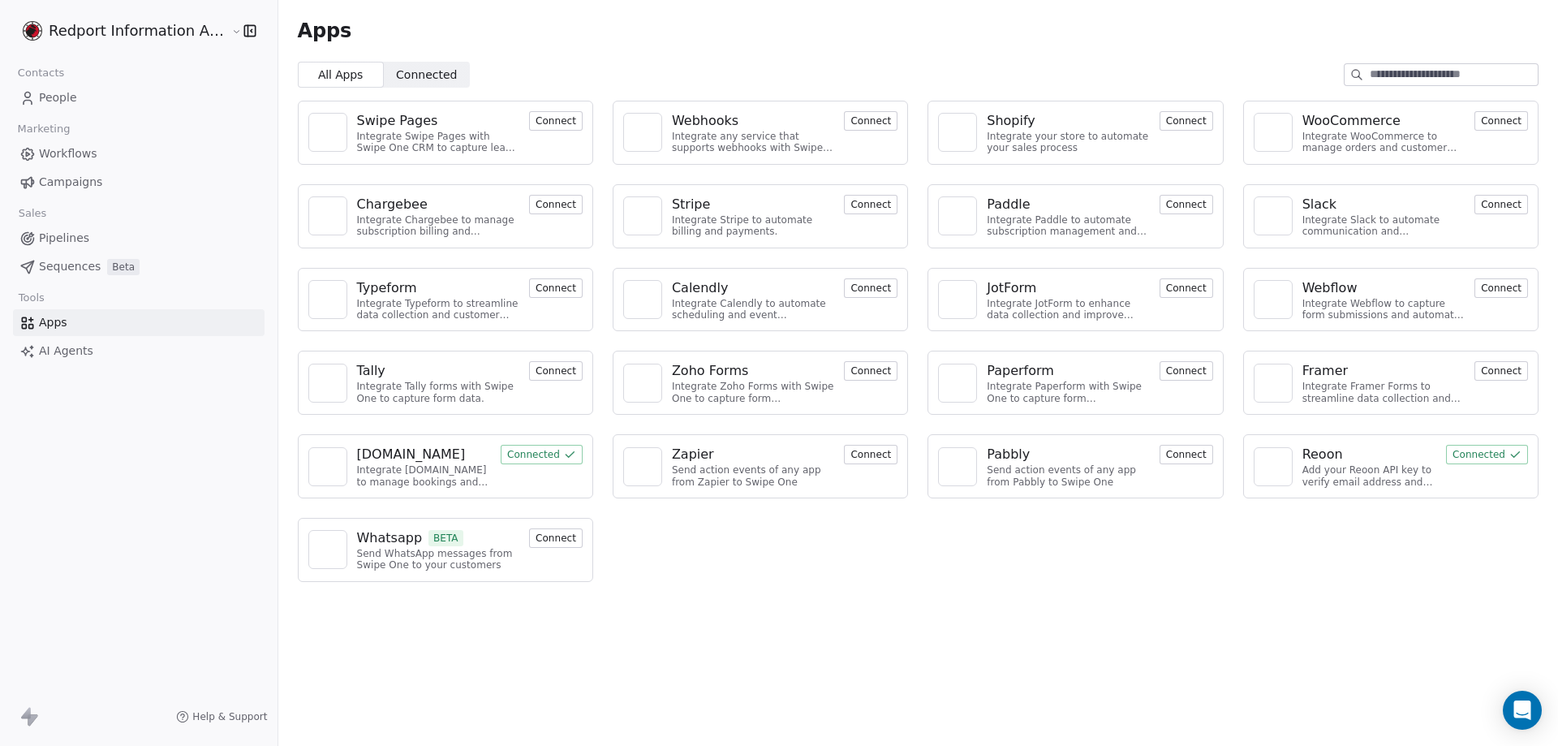
click at [1372, 75] on input at bounding box center [1454, 74] width 168 height 21
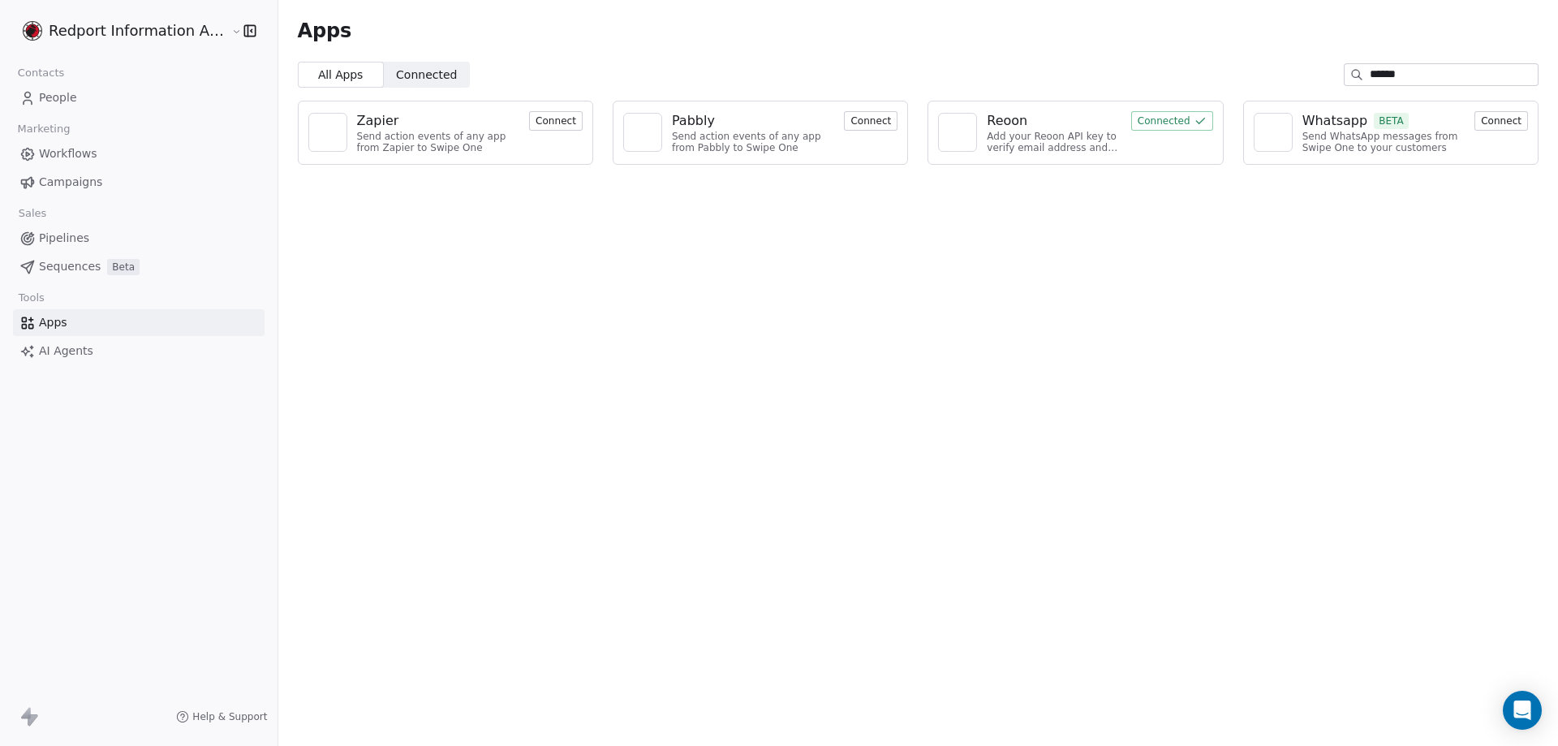
click at [321, 76] on span "All Apps" at bounding box center [339, 75] width 45 height 17
click at [1443, 79] on input "******" at bounding box center [1454, 74] width 168 height 21
click at [415, 77] on span "Connected" at bounding box center [426, 75] width 61 height 17
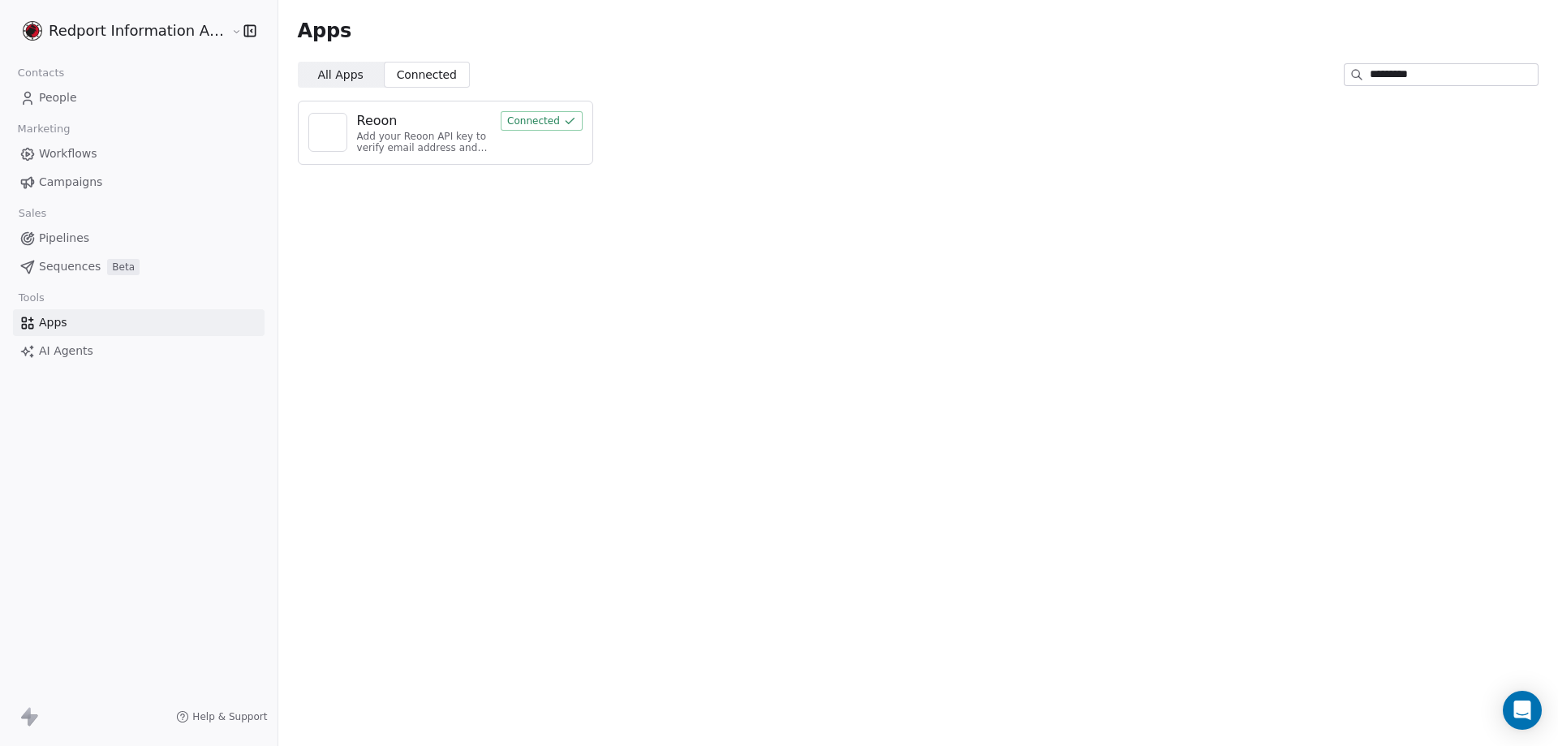
click at [1456, 77] on input "*********" at bounding box center [1454, 74] width 168 height 21
type input "******"
click at [317, 74] on span "All Apps" at bounding box center [339, 75] width 45 height 17
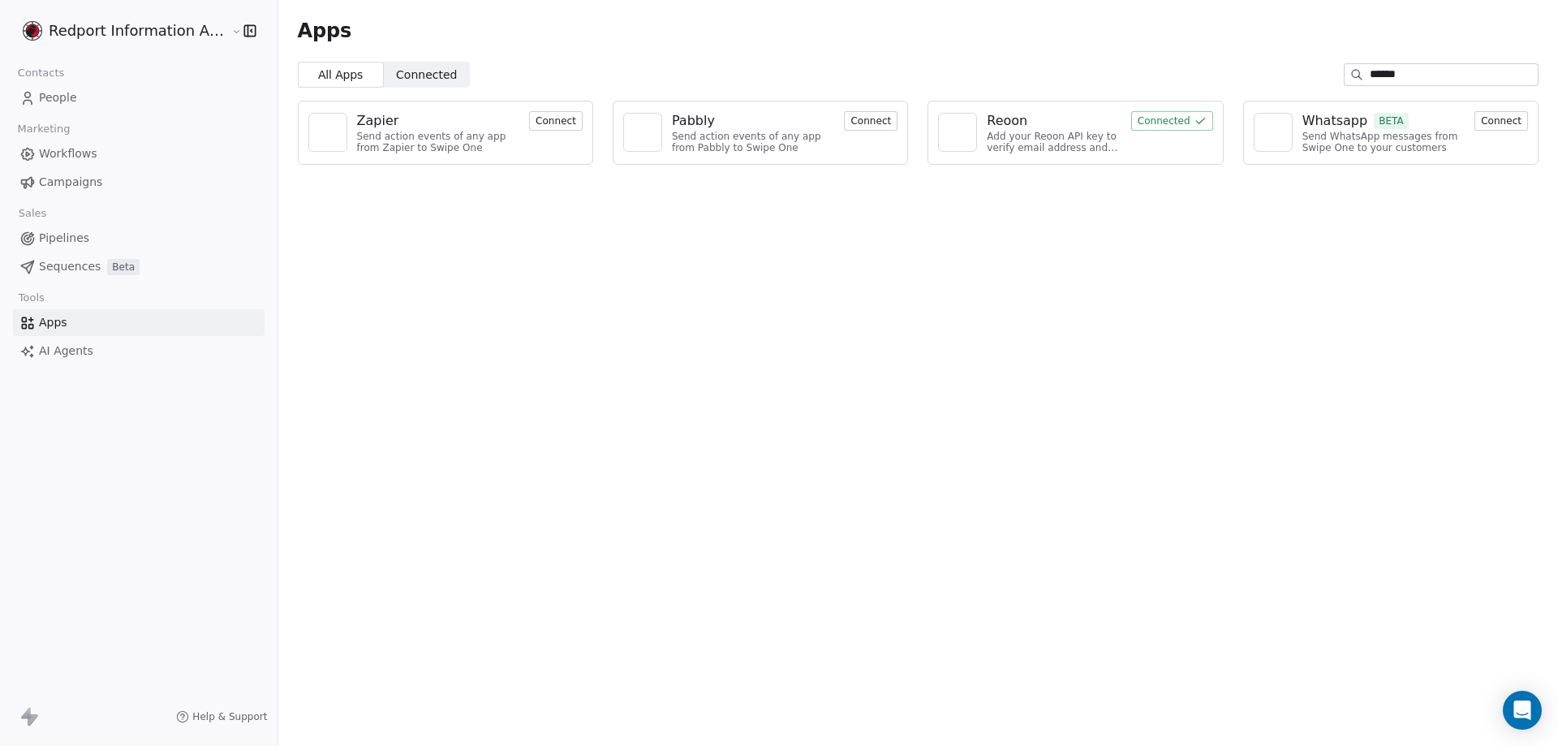
click at [50, 351] on span "AI Agents" at bounding box center [66, 350] width 54 height 17
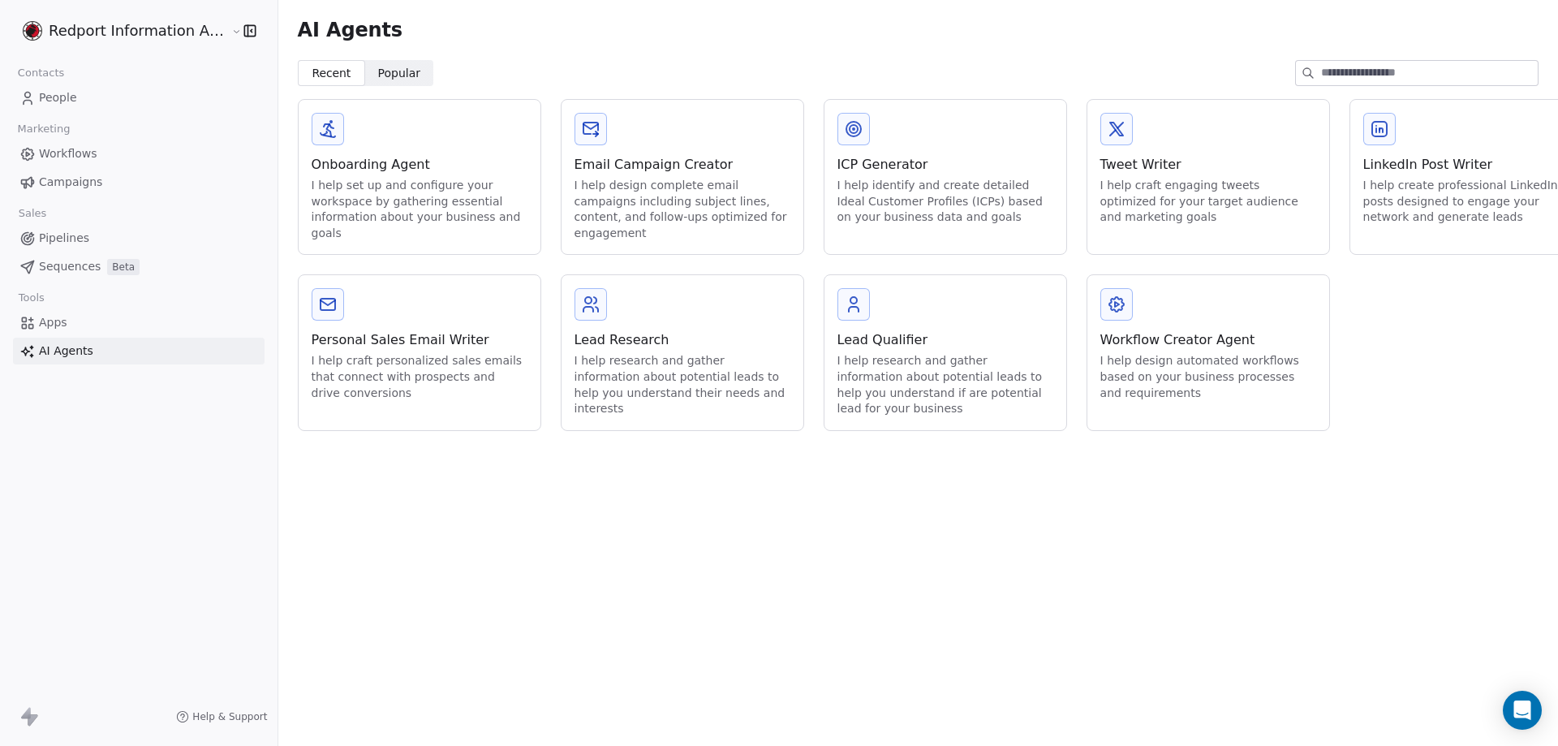
click at [43, 325] on span "Apps" at bounding box center [53, 322] width 28 height 17
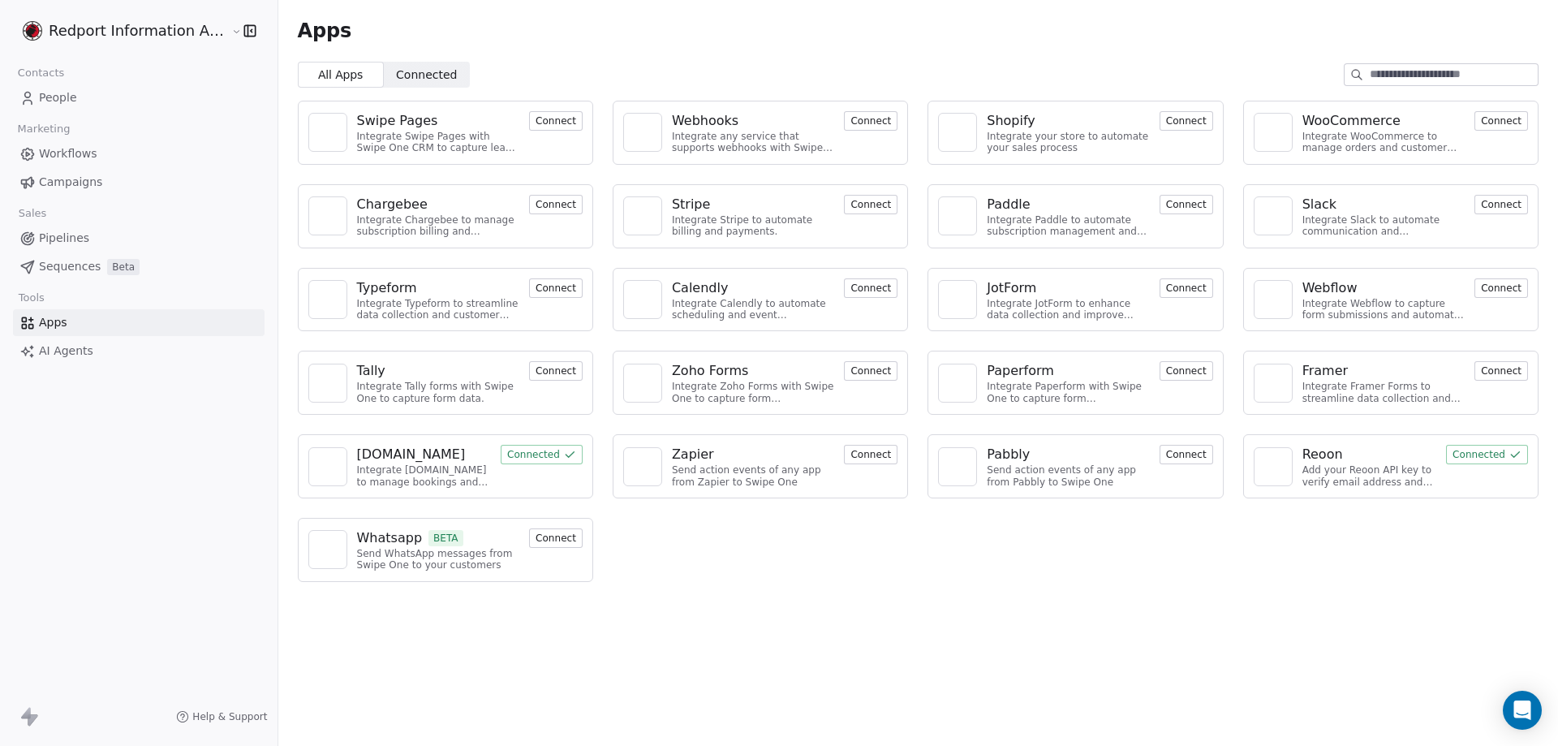
click at [1409, 75] on input at bounding box center [1454, 74] width 168 height 21
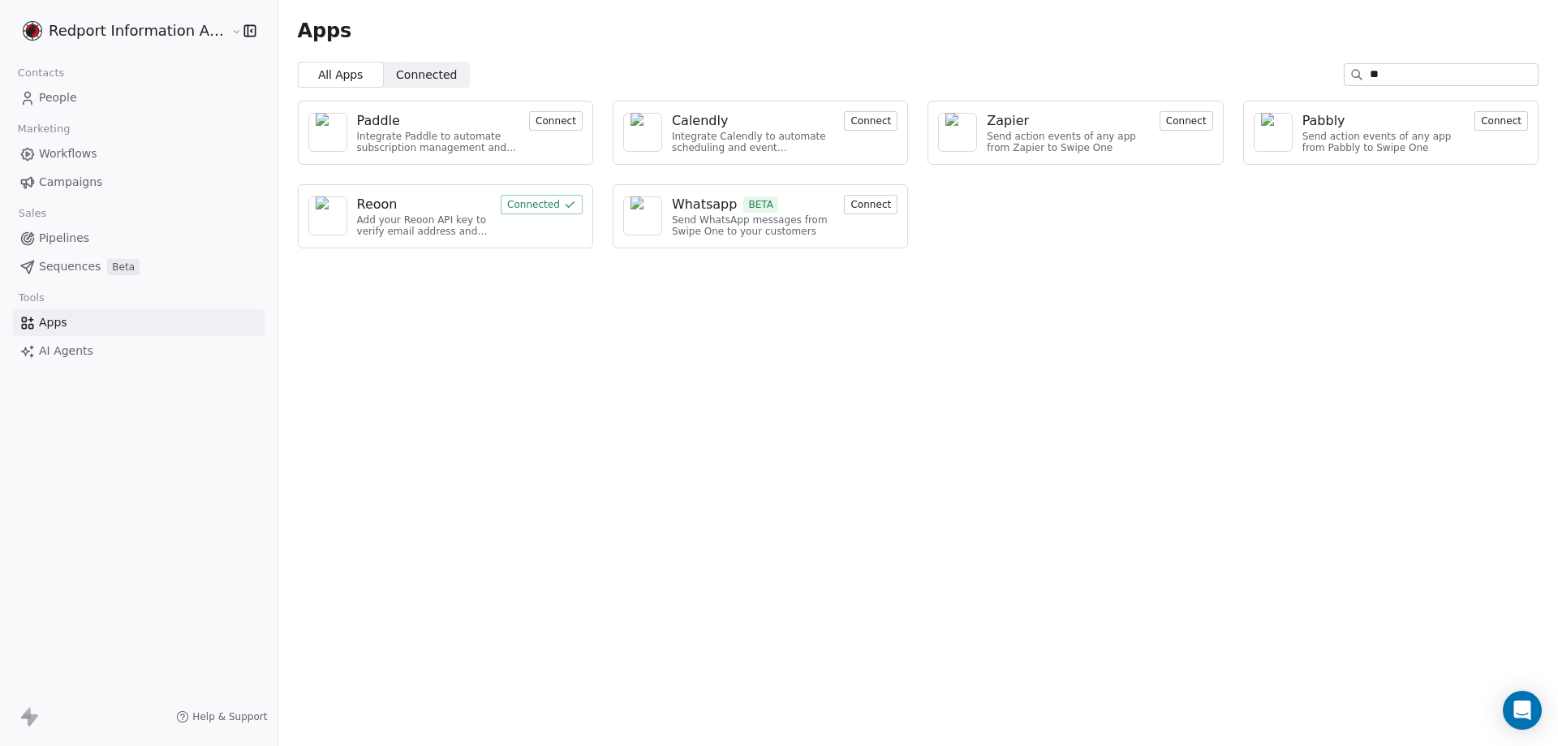
type input "*"
